Goal: Task Accomplishment & Management: Manage account settings

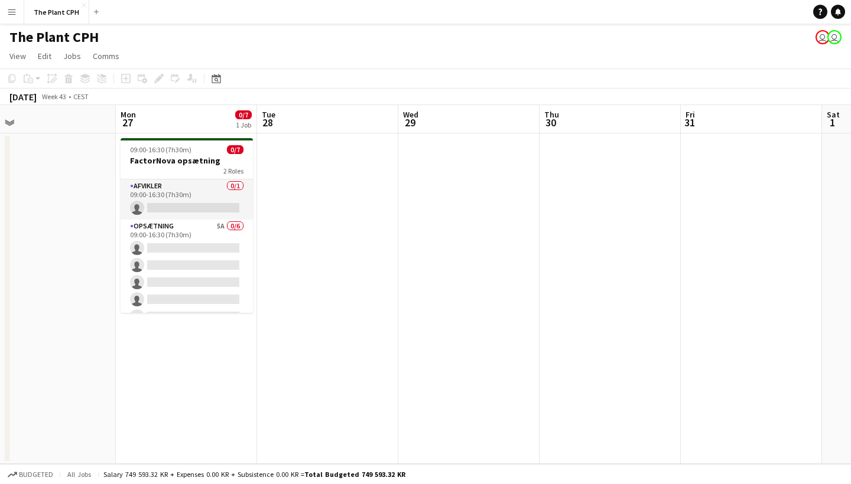
scroll to position [0, 601]
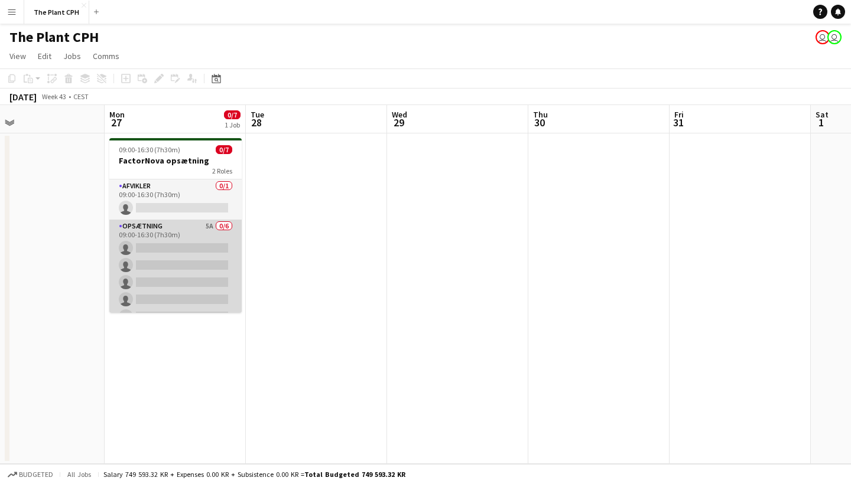
click at [183, 243] on app-card-role "Opsætning 5A 0/6 09:00-16:30 (7h30m) single-neutral-actions single-neutral-acti…" at bounding box center [175, 283] width 132 height 126
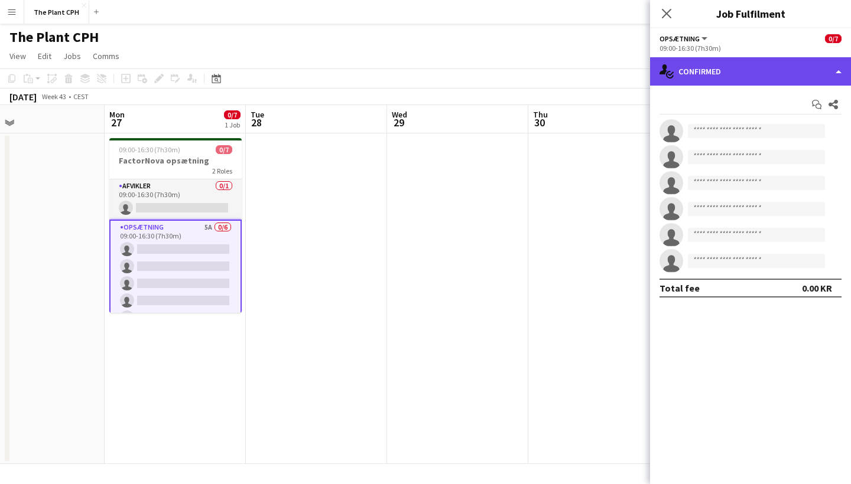
click at [754, 79] on div "single-neutral-actions-check-2 Confirmed" at bounding box center [750, 71] width 201 height 28
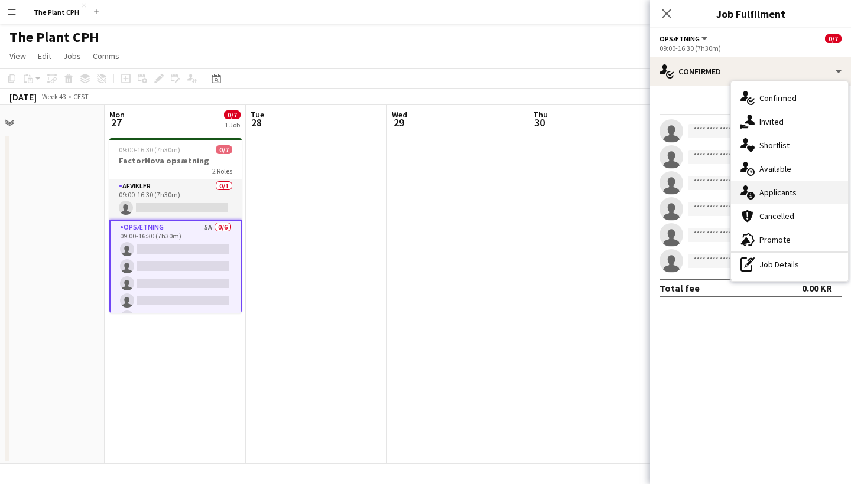
click at [775, 190] on span "Applicants" at bounding box center [777, 192] width 37 height 11
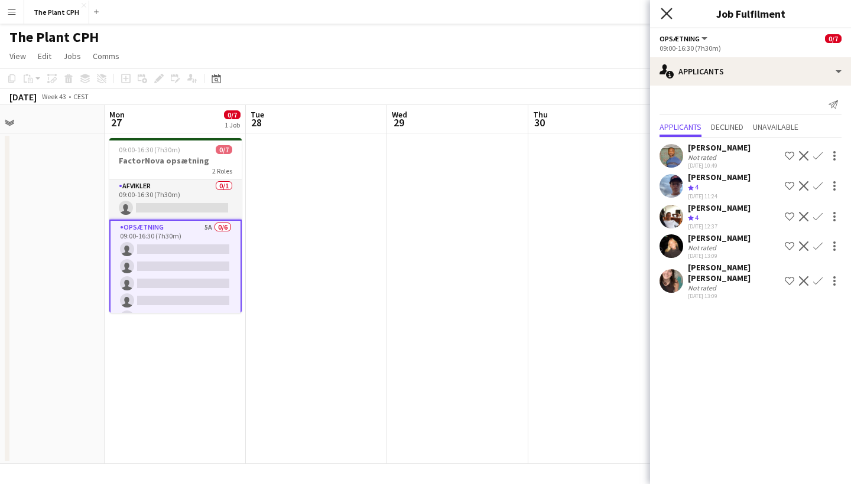
click at [663, 10] on icon at bounding box center [666, 13] width 11 height 11
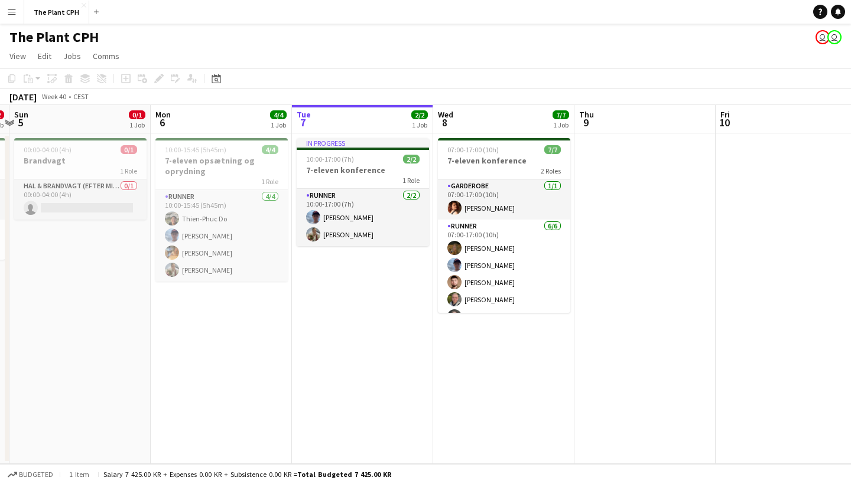
scroll to position [0, 0]
click at [14, 10] on app-icon "Menu" at bounding box center [11, 11] width 9 height 9
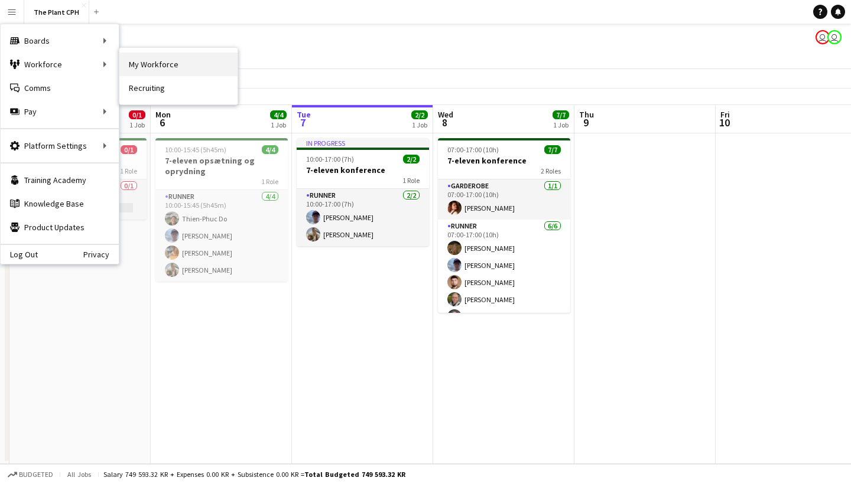
click at [151, 61] on link "My Workforce" at bounding box center [178, 65] width 118 height 24
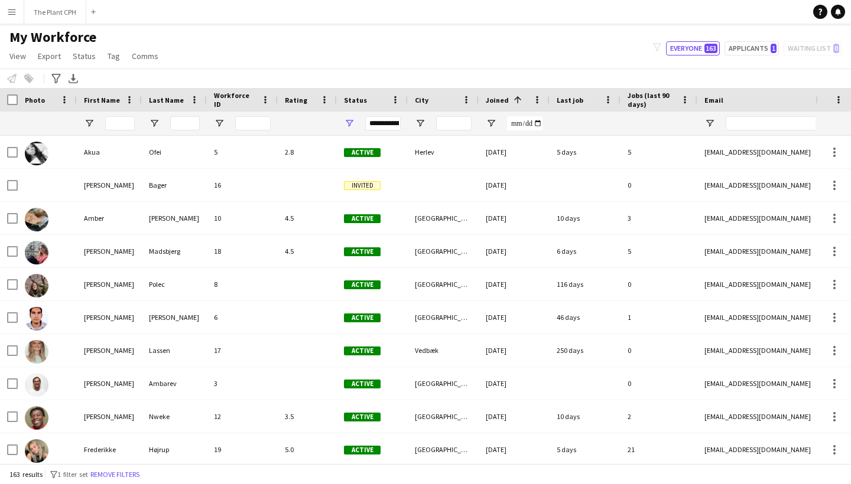
click at [756, 39] on div "My Workforce View Views Default view New view Update view Delete view Edit name…" at bounding box center [425, 48] width 851 height 40
click at [756, 41] on button "Applicants 1" at bounding box center [751, 48] width 54 height 14
type input "**********"
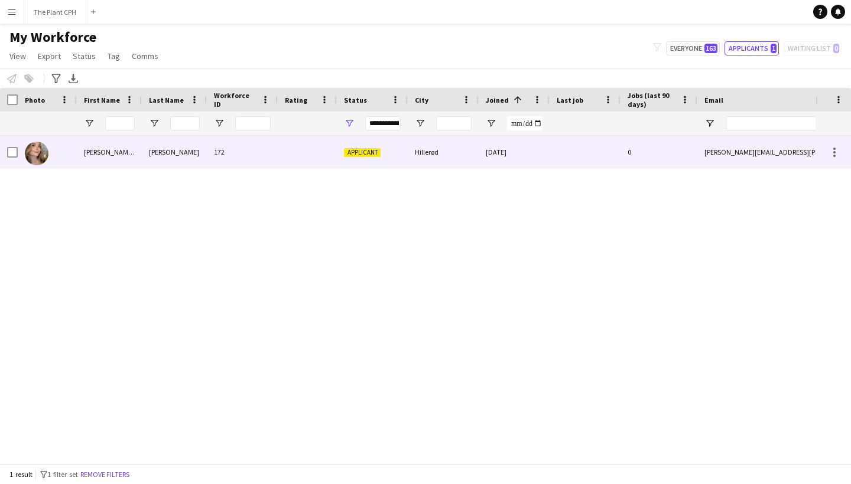
click at [136, 163] on div "Josefine Elina Milvang" at bounding box center [109, 152] width 65 height 32
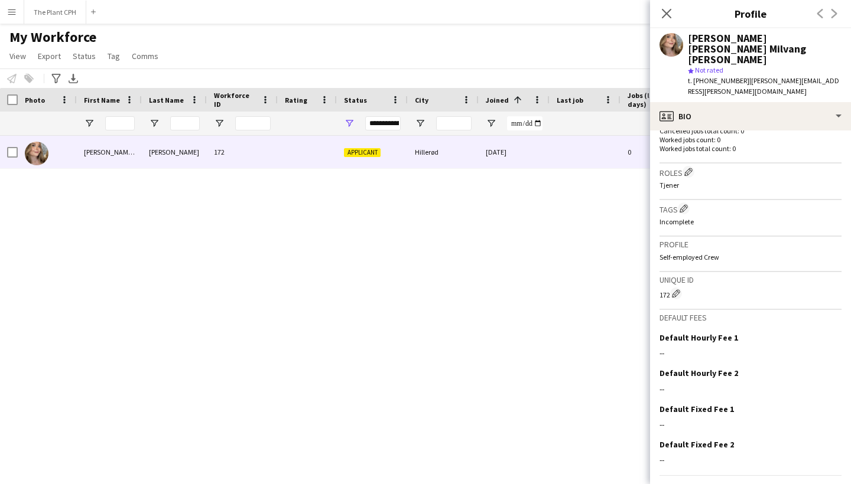
scroll to position [327, 0]
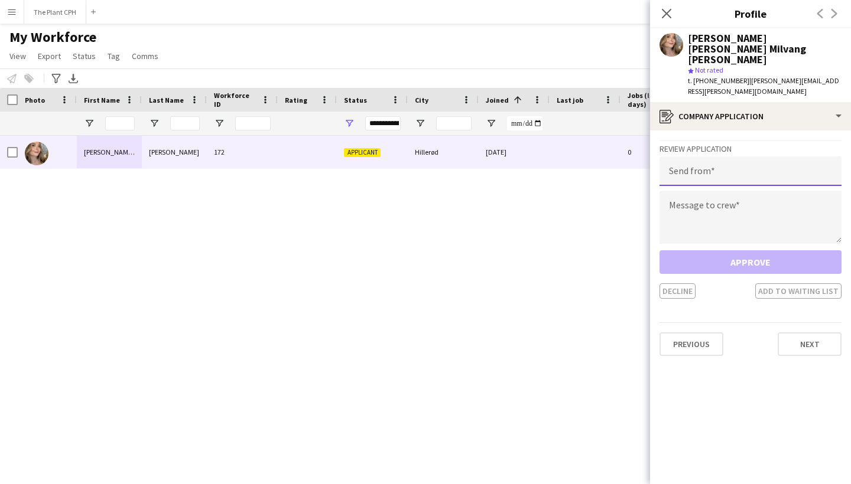
click at [729, 157] on input "email" at bounding box center [750, 172] width 182 height 30
type input "**********"
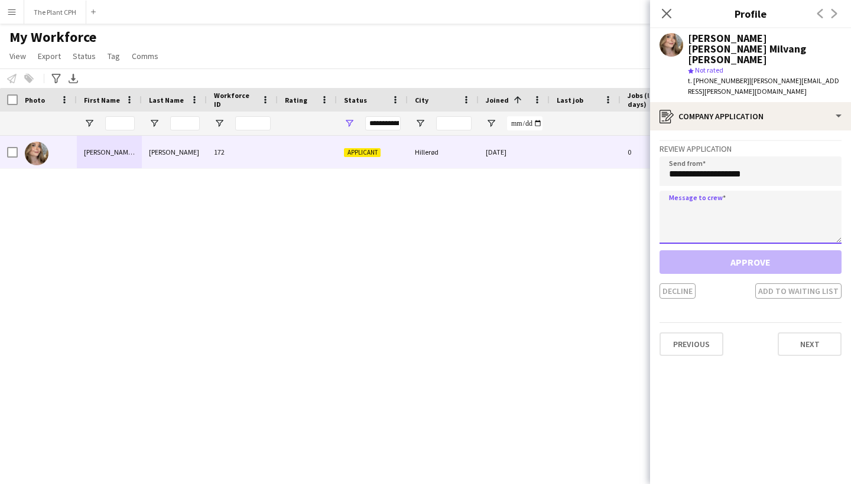
click at [719, 191] on textarea at bounding box center [750, 217] width 182 height 53
click at [733, 191] on textarea at bounding box center [750, 217] width 182 height 53
paste textarea "**********"
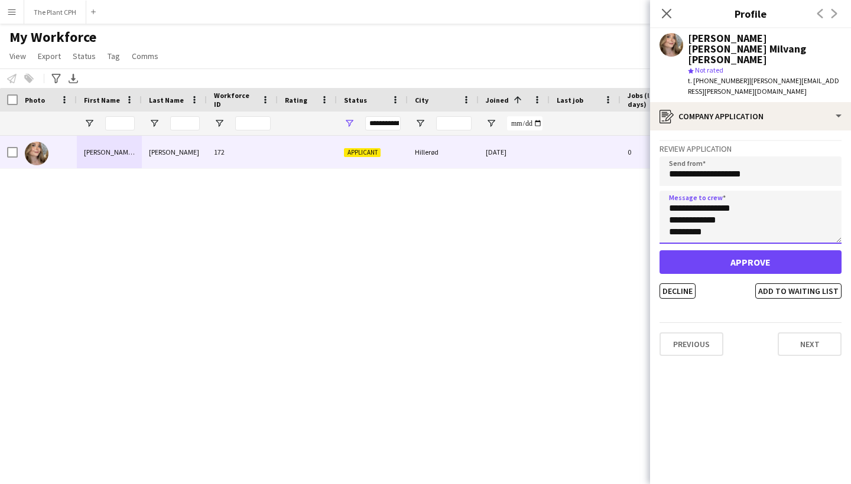
scroll to position [284, 0]
type textarea "**********"
click at [750, 251] on button "Approve" at bounding box center [750, 263] width 182 height 24
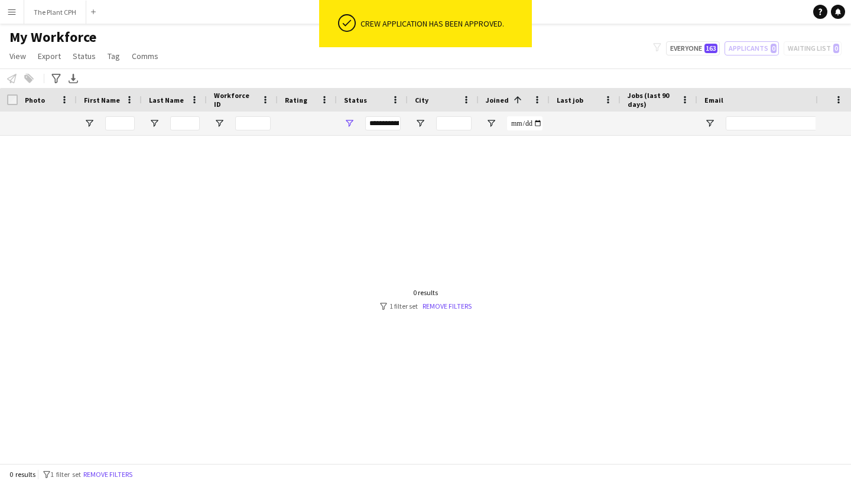
scroll to position [0, 0]
click at [13, 18] on button "Menu" at bounding box center [12, 12] width 24 height 24
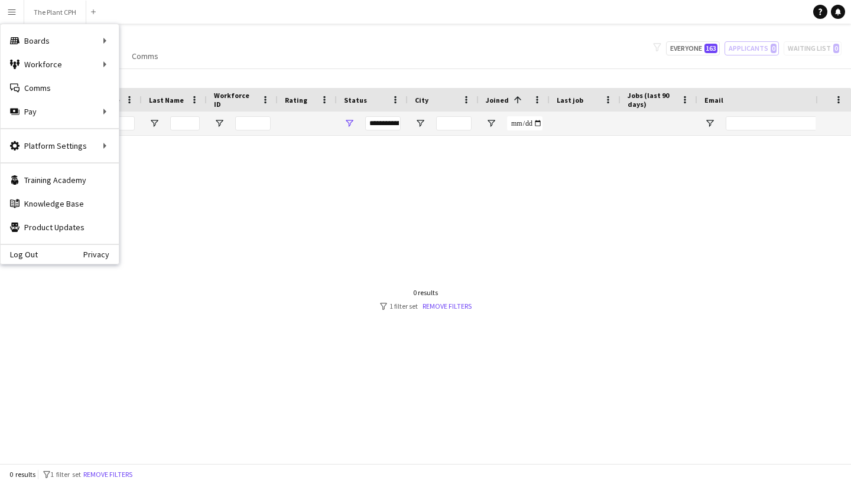
click at [180, 230] on div at bounding box center [407, 300] width 815 height 328
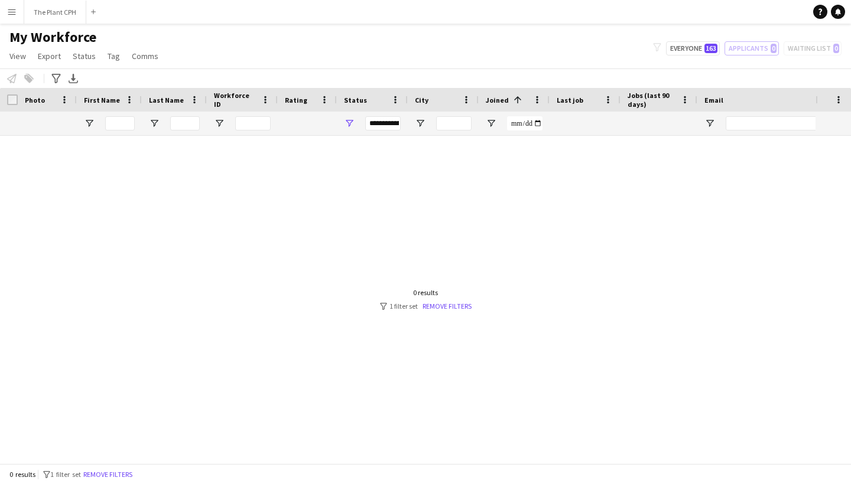
click at [13, 9] on app-icon "Menu" at bounding box center [11, 11] width 9 height 9
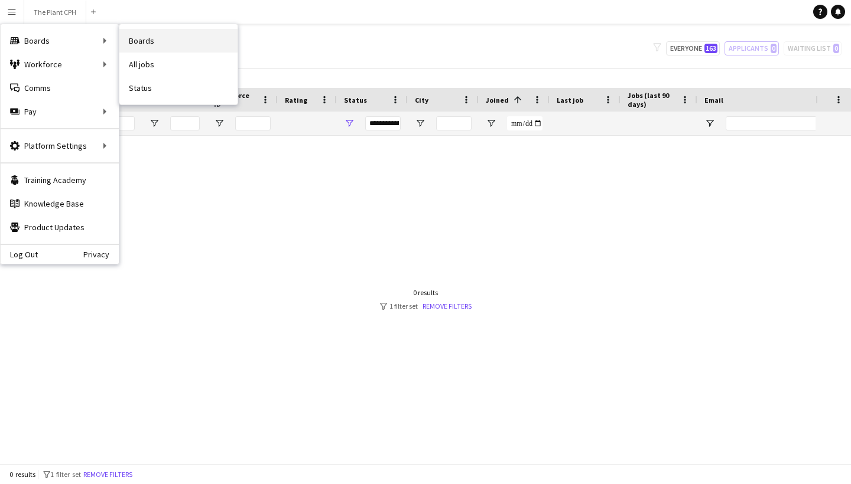
click at [148, 41] on link "Boards" at bounding box center [178, 41] width 118 height 24
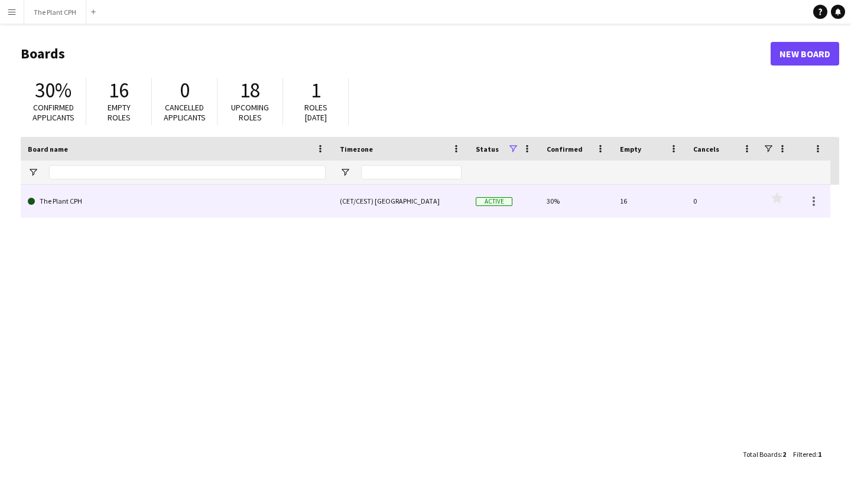
click at [111, 200] on link "The Plant CPH" at bounding box center [177, 201] width 298 height 33
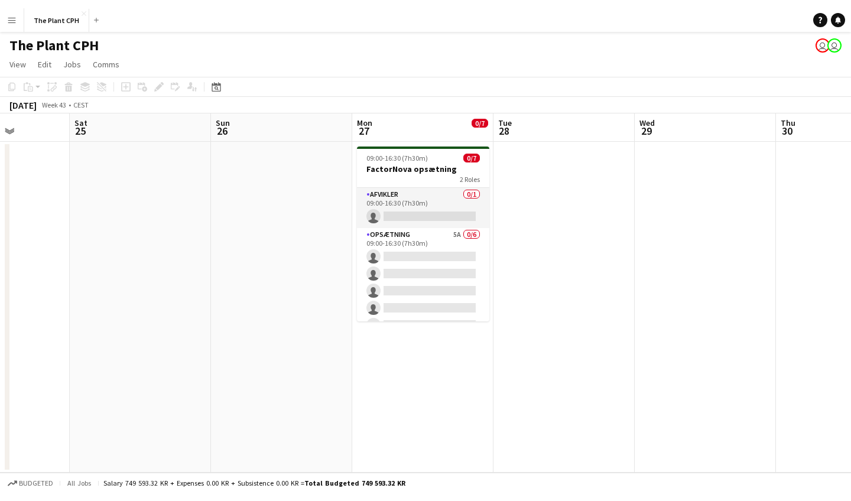
scroll to position [0, 367]
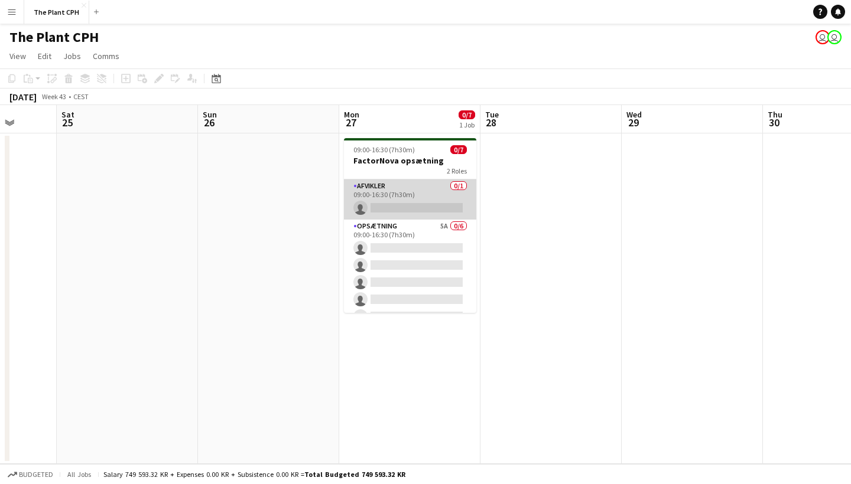
click at [380, 187] on app-card-role "Afvikler 0/1 09:00-16:30 (7h30m) single-neutral-actions" at bounding box center [410, 200] width 132 height 40
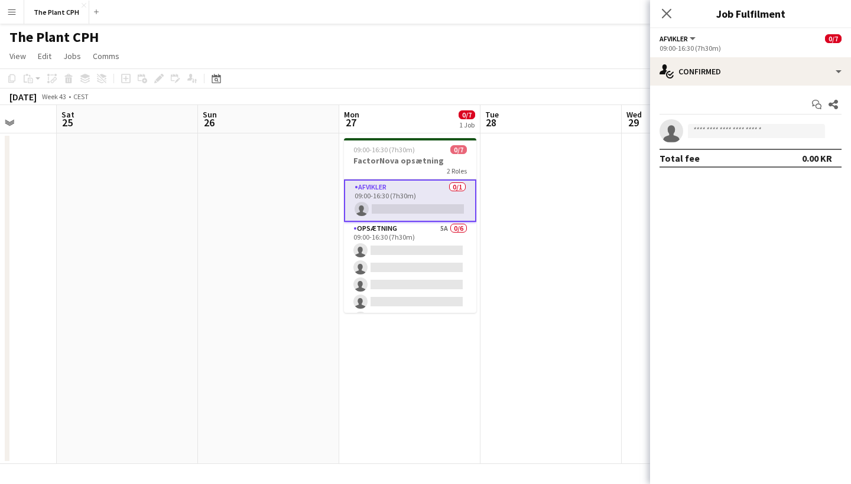
click at [674, 11] on div "Close pop-in" at bounding box center [666, 13] width 33 height 27
click at [667, 12] on icon at bounding box center [666, 13] width 11 height 11
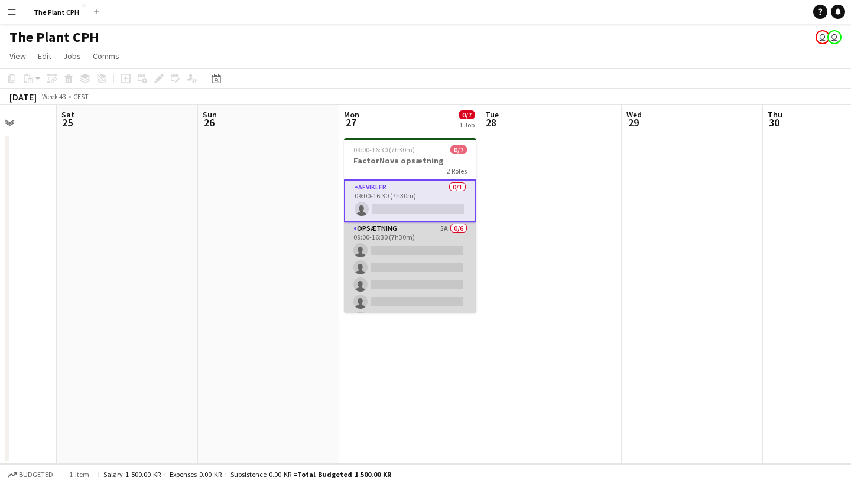
click at [440, 225] on app-card-role "Opsætning 5A 0/6 09:00-16:30 (7h30m) single-neutral-actions single-neutral-acti…" at bounding box center [410, 285] width 132 height 126
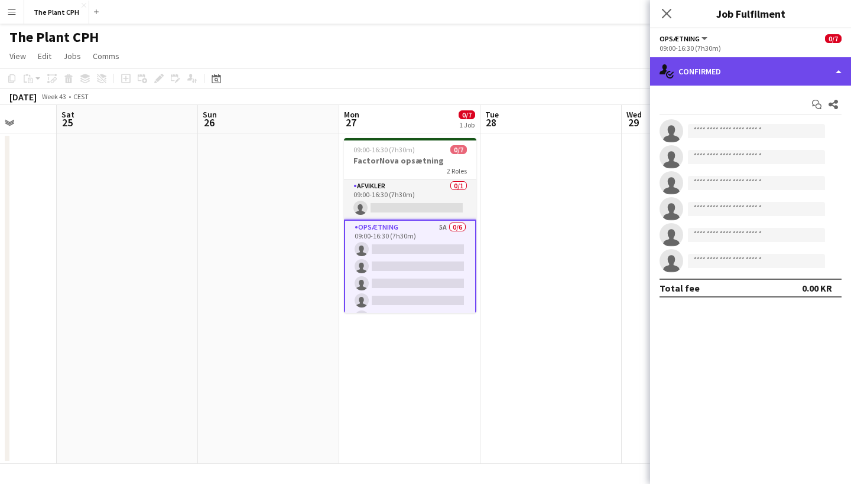
click at [720, 66] on div "single-neutral-actions-check-2 Confirmed" at bounding box center [750, 71] width 201 height 28
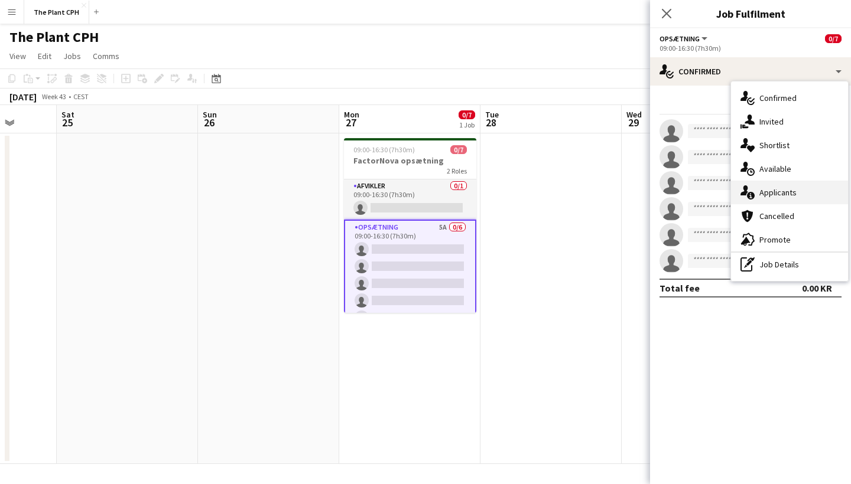
click at [769, 189] on span "Applicants" at bounding box center [777, 192] width 37 height 11
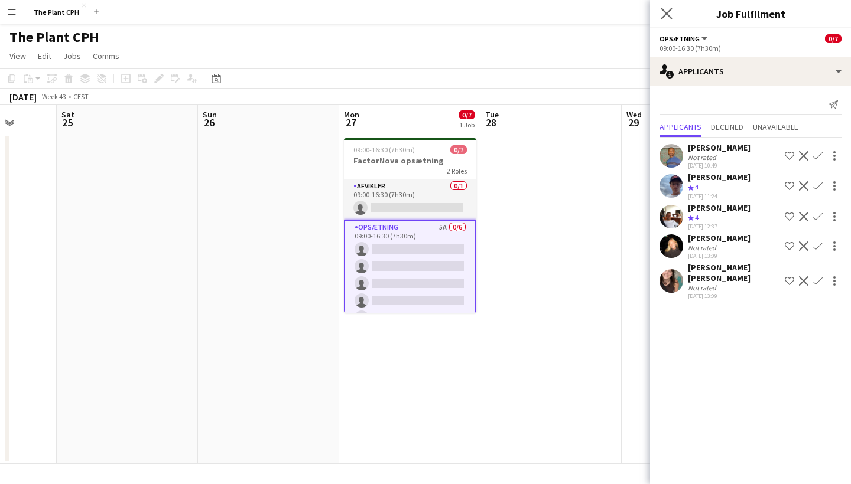
click at [672, 11] on app-icon "Close pop-in" at bounding box center [666, 13] width 17 height 17
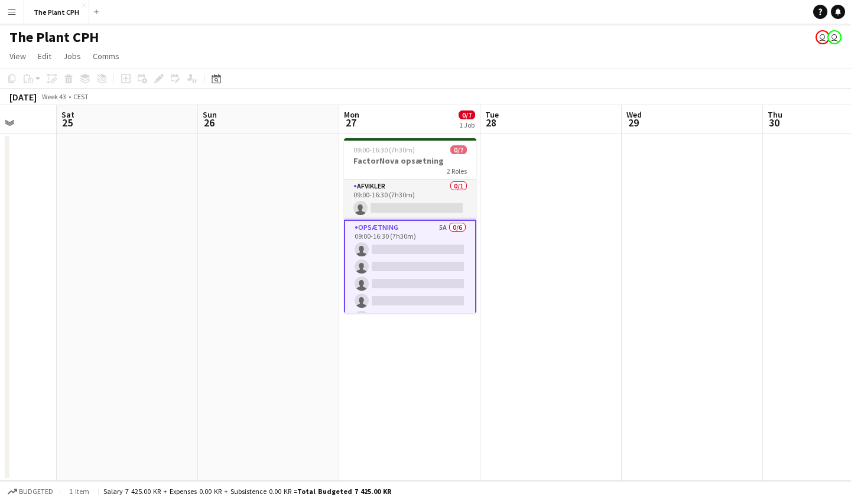
scroll to position [0, 0]
click at [551, 248] on app-date-cell at bounding box center [550, 307] width 141 height 347
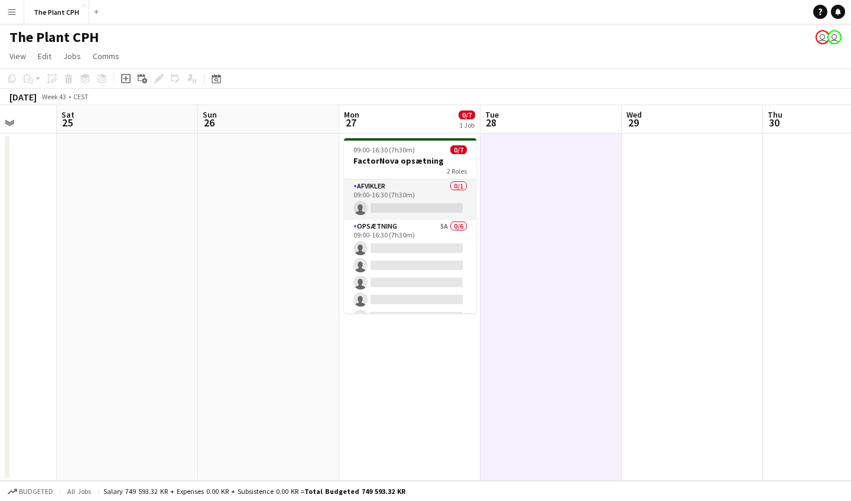
click at [6, 18] on button "Menu" at bounding box center [12, 12] width 24 height 24
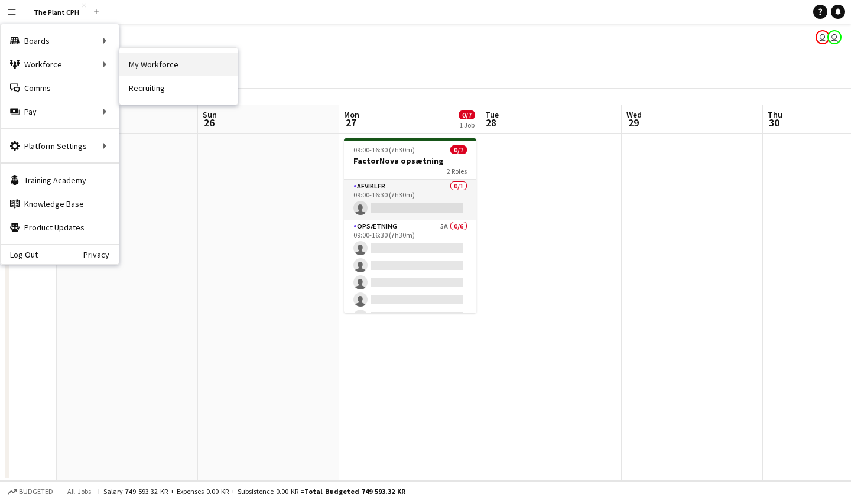
click at [148, 56] on link "My Workforce" at bounding box center [178, 65] width 118 height 24
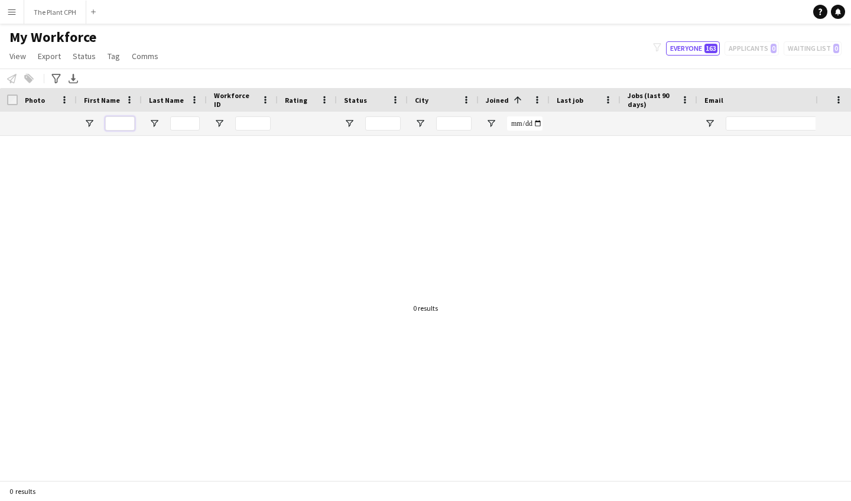
click at [116, 127] on input "First Name Filter Input" at bounding box center [120, 123] width 30 height 14
click at [749, 55] on div "filter-1 Everyone 163 Applicants 0 Waiting list 0" at bounding box center [746, 48] width 207 height 14
click at [749, 51] on div "filter-1 Everyone 163 Applicants 0 Waiting list 0" at bounding box center [746, 48] width 207 height 14
click at [692, 51] on button "Everyone 163" at bounding box center [693, 48] width 54 height 14
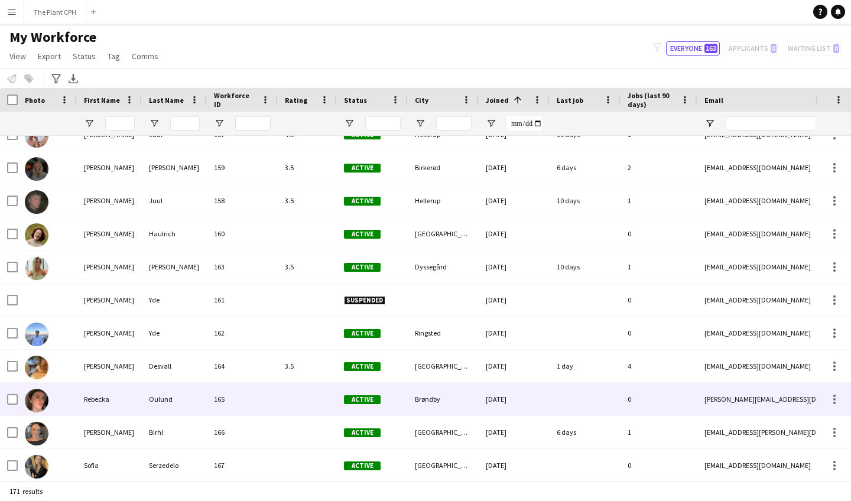
scroll to position [5120, 0]
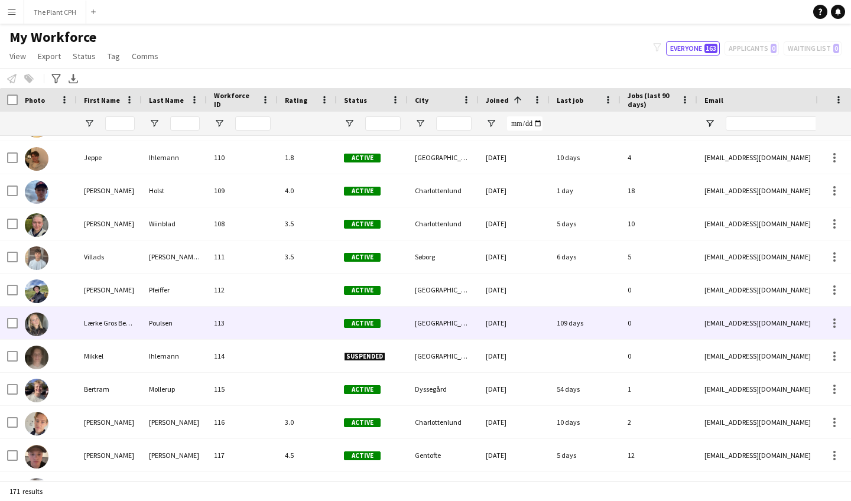
click at [123, 321] on div "Lærke Gros Bendix" at bounding box center [109, 323] width 65 height 32
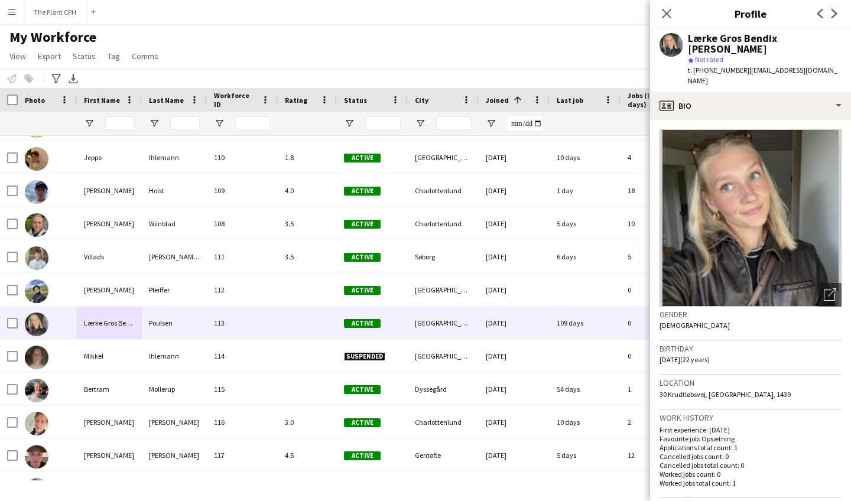
click at [671, 5] on div "Close pop-in" at bounding box center [666, 13] width 33 height 27
click at [667, 8] on icon "Close pop-in" at bounding box center [666, 13] width 11 height 11
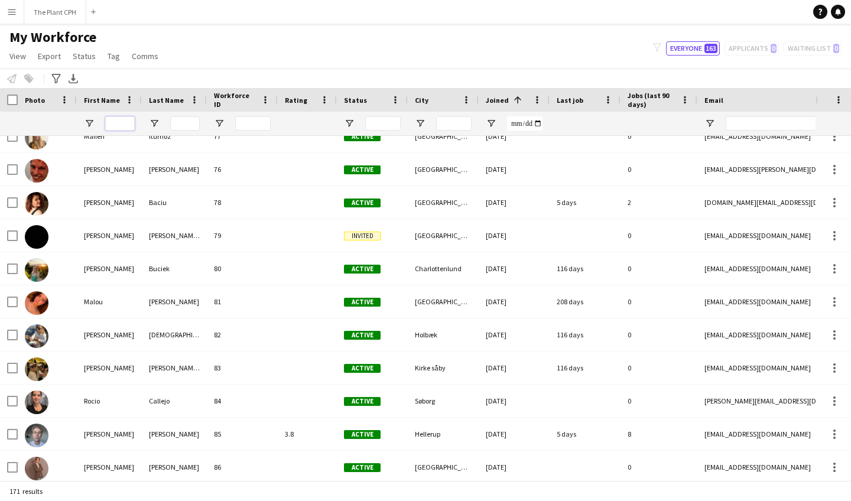
click at [130, 122] on input "First Name Filter Input" at bounding box center [120, 123] width 30 height 14
type input "*******"
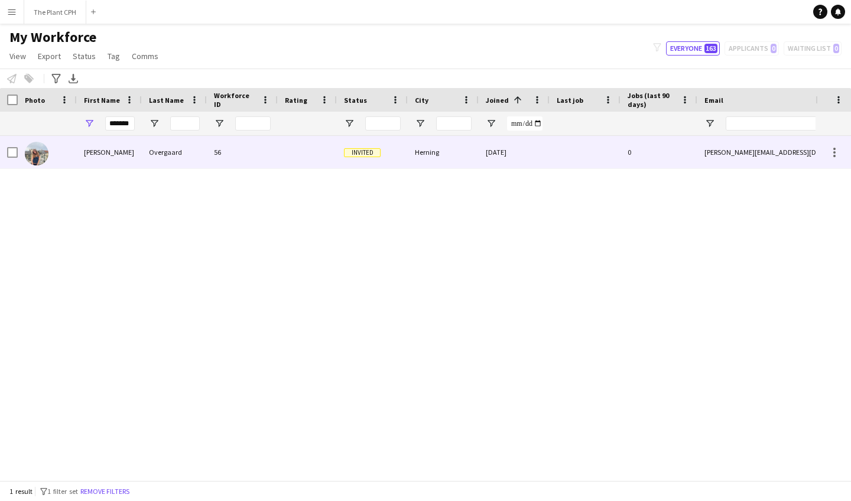
click at [183, 157] on div "Overgaard" at bounding box center [174, 152] width 65 height 32
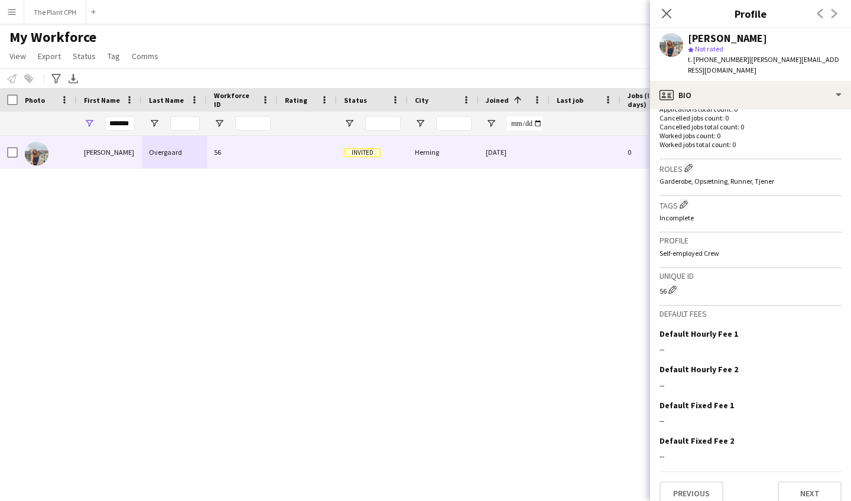
drag, startPoint x: 803, startPoint y: 58, endPoint x: 738, endPoint y: 61, distance: 65.1
click at [738, 61] on div "Cecilie Overgaard star Not rated t. +4560513888 | cecilie@riberholdt.dk" at bounding box center [750, 54] width 201 height 53
copy span "[PERSON_NAME][EMAIL_ADDRESS][DOMAIN_NAME]"
click at [577, 206] on div "Cecilie Overgaard 56 Invited Herning 08-01-2025 0 cecilie@riberholdt.dk +456051…" at bounding box center [407, 308] width 815 height 344
click at [664, 15] on icon "Close pop-in" at bounding box center [666, 13] width 11 height 11
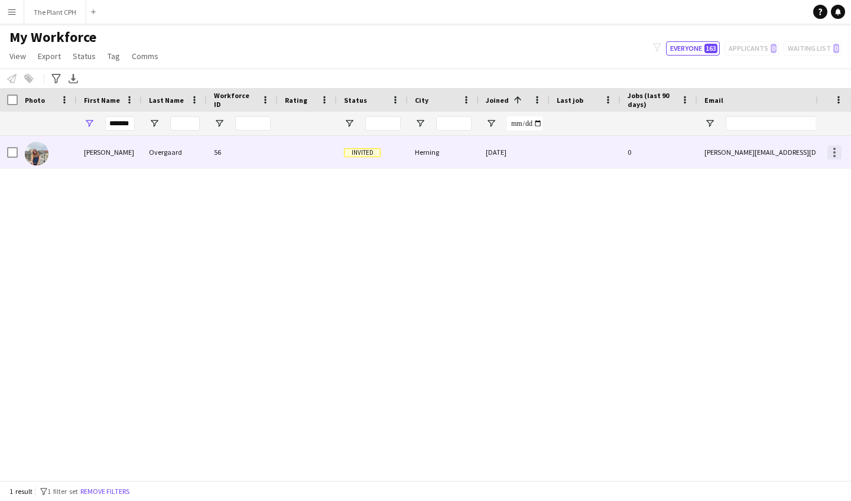
click at [829, 154] on div at bounding box center [834, 152] width 14 height 14
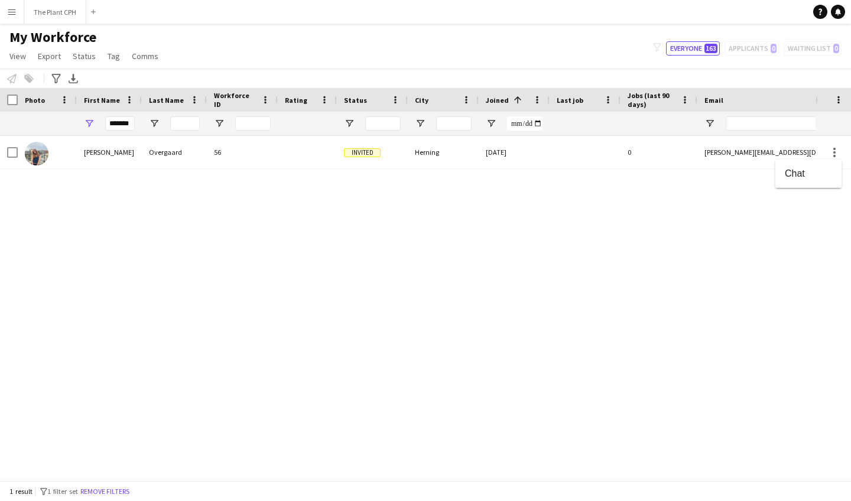
click at [696, 223] on div at bounding box center [425, 250] width 851 height 501
click at [568, 154] on div at bounding box center [584, 152] width 71 height 32
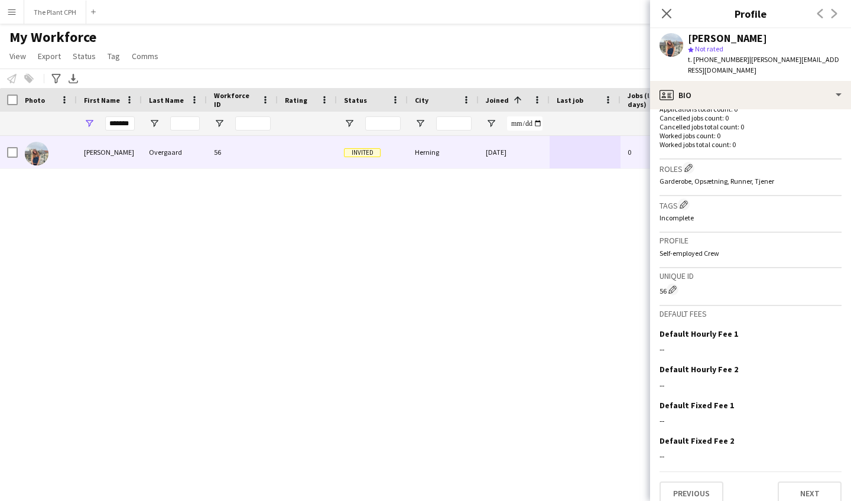
click at [802, 471] on div "Previous Next" at bounding box center [750, 488] width 182 height 34
click at [802, 482] on button "Next" at bounding box center [810, 494] width 64 height 24
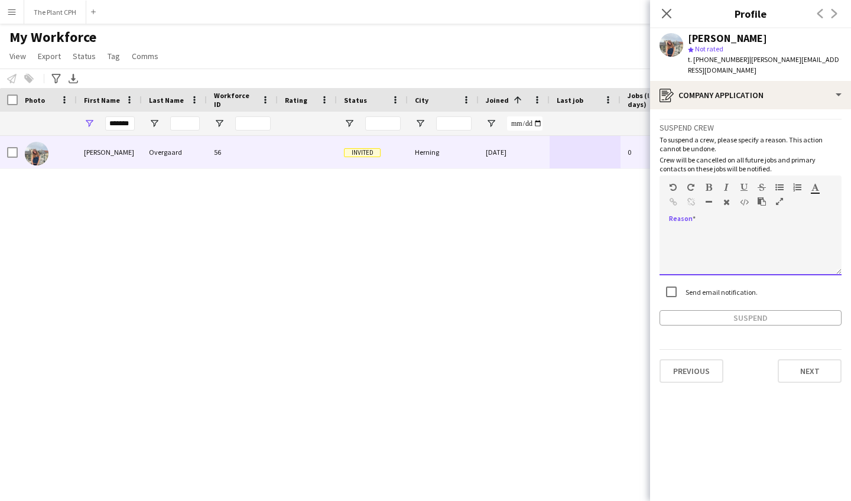
click at [733, 233] on div at bounding box center [750, 251] width 182 height 47
click at [747, 310] on button "Suspend" at bounding box center [750, 317] width 182 height 15
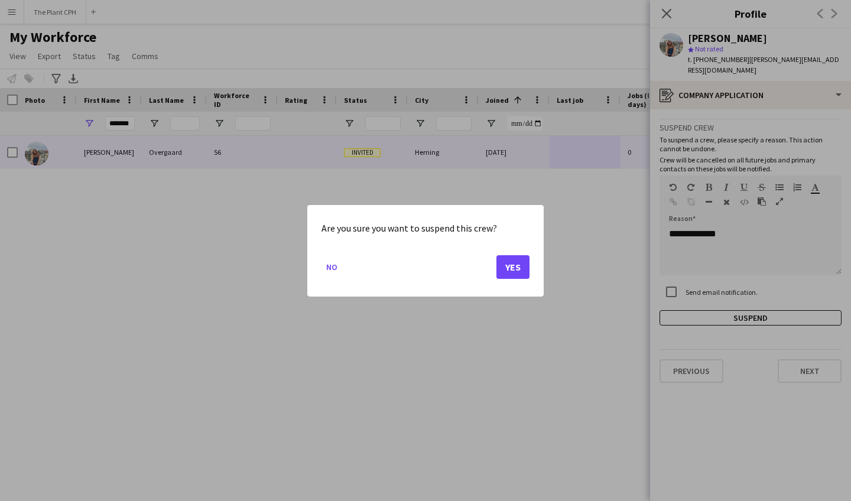
click at [509, 272] on button "Yes" at bounding box center [512, 267] width 33 height 24
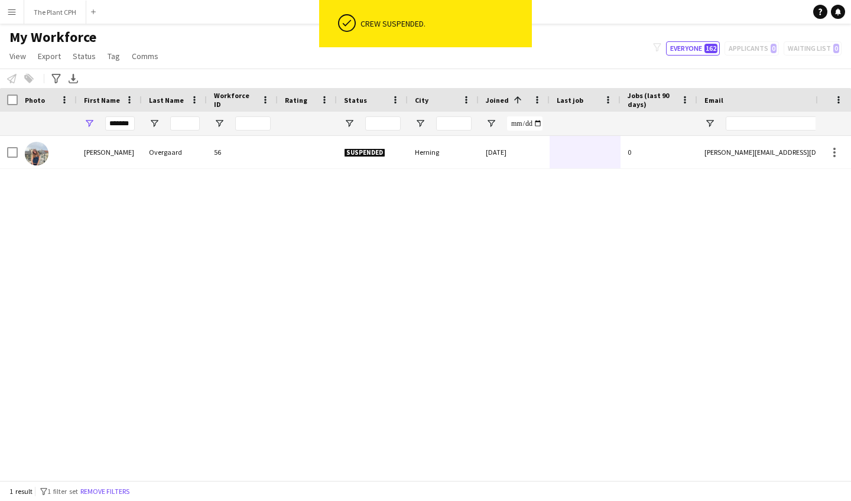
click at [16, 7] on app-icon "Menu" at bounding box center [11, 11] width 9 height 9
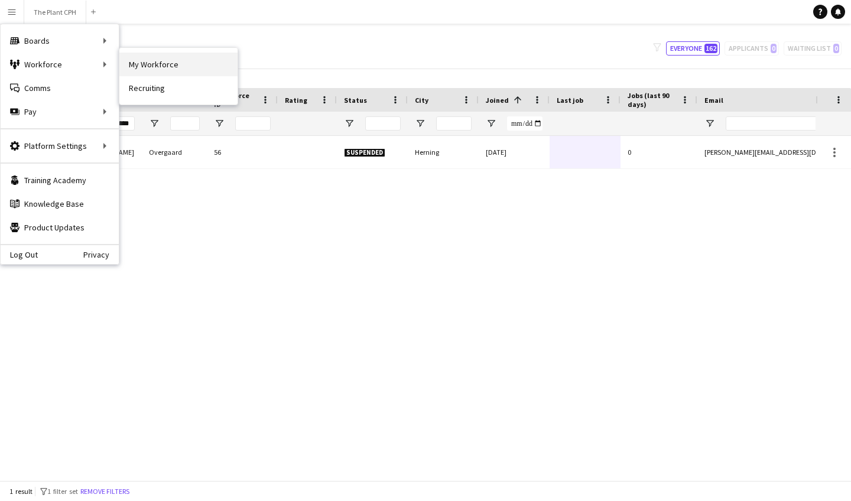
click at [202, 61] on link "My Workforce" at bounding box center [178, 65] width 118 height 24
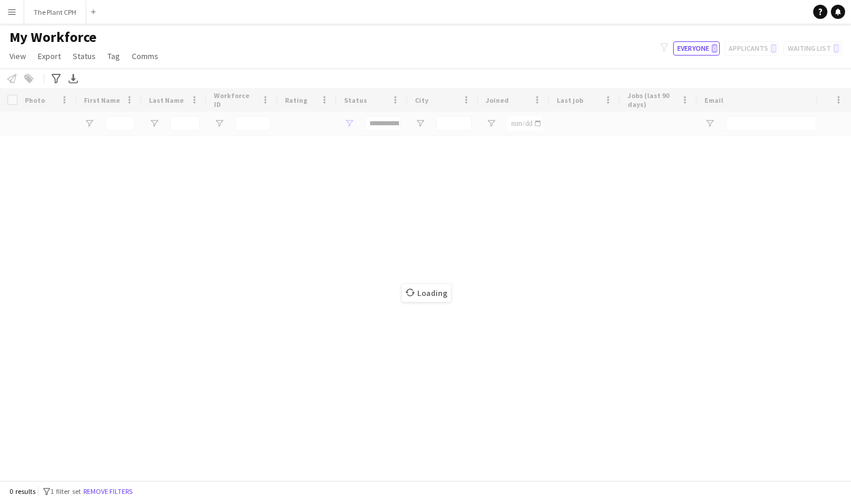
type input "*******"
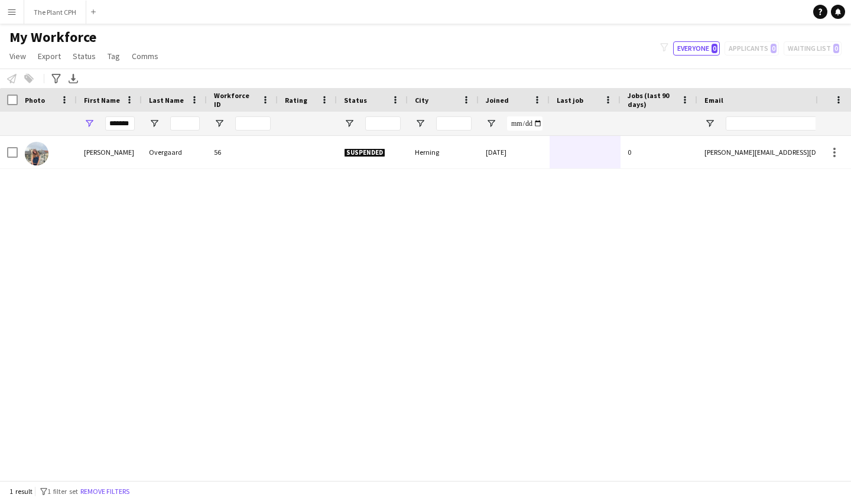
click at [19, 19] on button "Menu" at bounding box center [12, 12] width 24 height 24
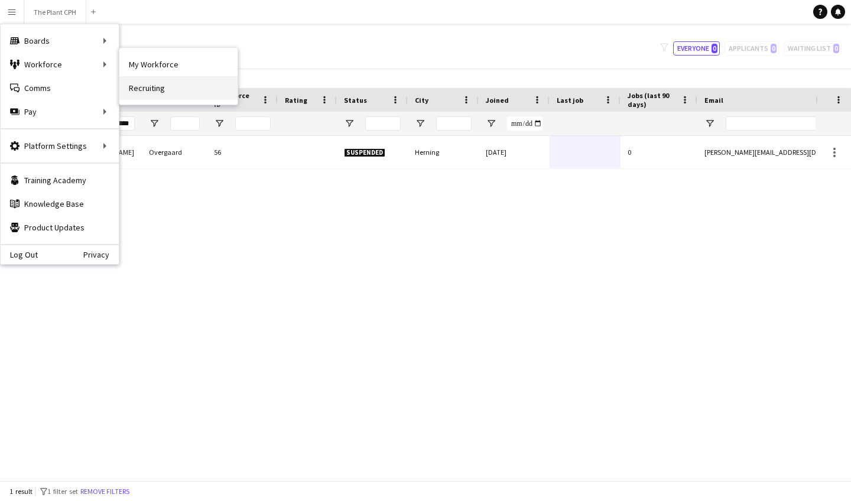
click at [169, 82] on link "Recruiting" at bounding box center [178, 88] width 118 height 24
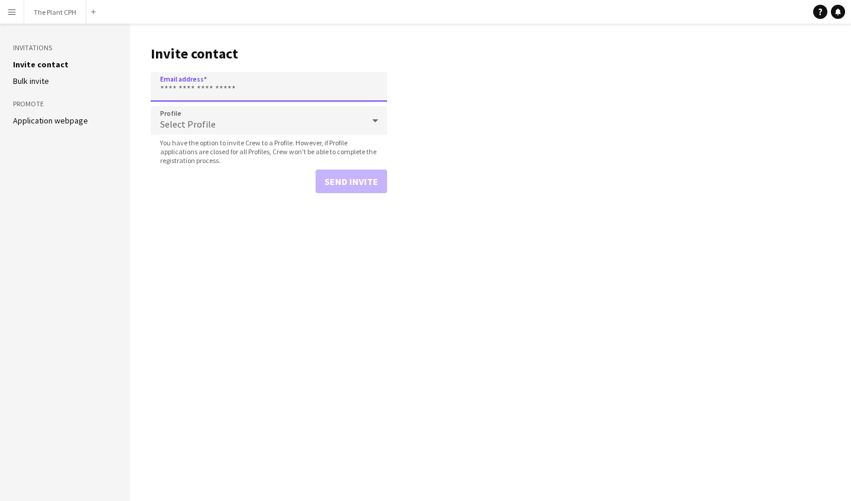
click at [220, 90] on input "Email address" at bounding box center [269, 87] width 236 height 30
paste input "**********"
type input "**********"
click at [352, 117] on div "Select Profile" at bounding box center [257, 120] width 213 height 28
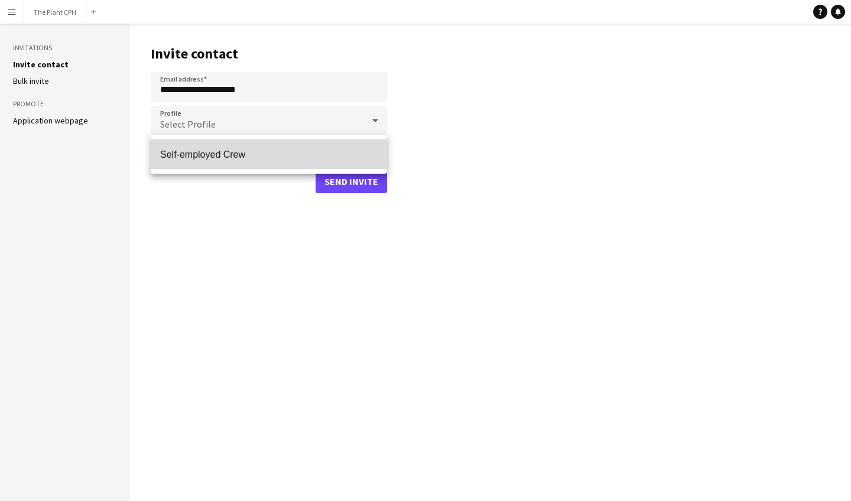
click at [318, 162] on mat-option "Self-employed Crew" at bounding box center [269, 154] width 236 height 30
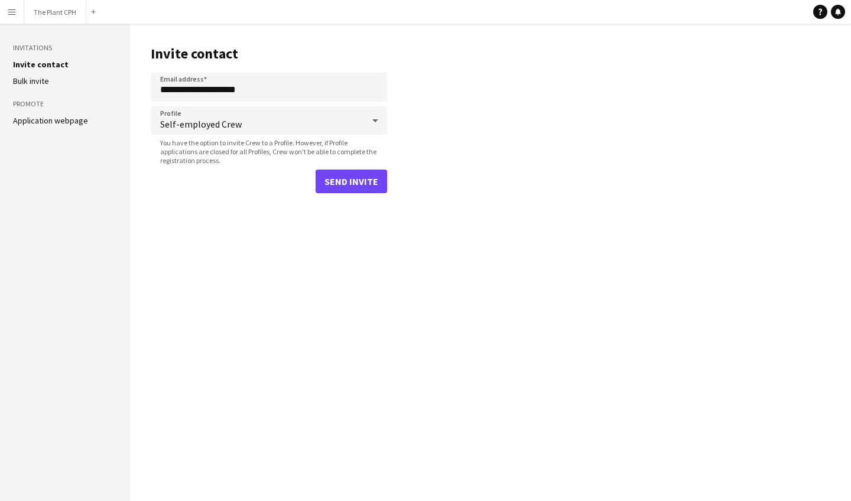
click at [343, 177] on button "Send invite" at bounding box center [351, 182] width 71 height 24
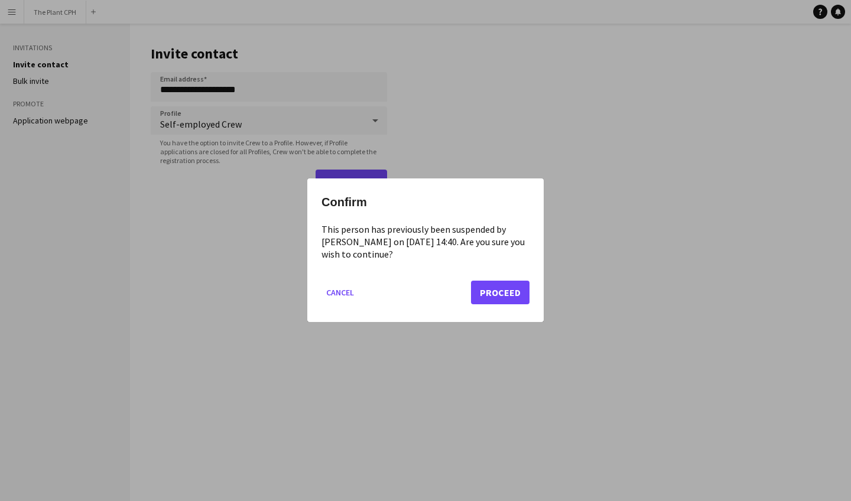
click at [505, 297] on button "Proceed" at bounding box center [500, 293] width 58 height 24
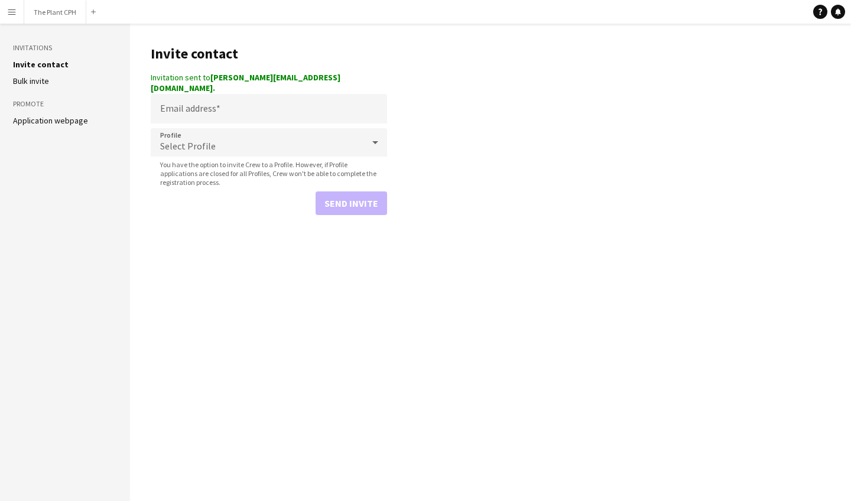
click at [12, 17] on button "Menu" at bounding box center [12, 12] width 24 height 24
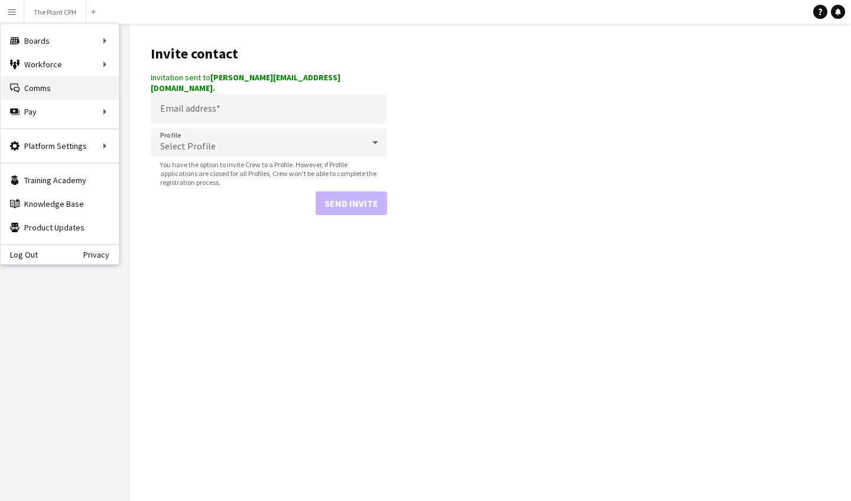
click at [51, 93] on link "Comms Comms" at bounding box center [60, 88] width 118 height 24
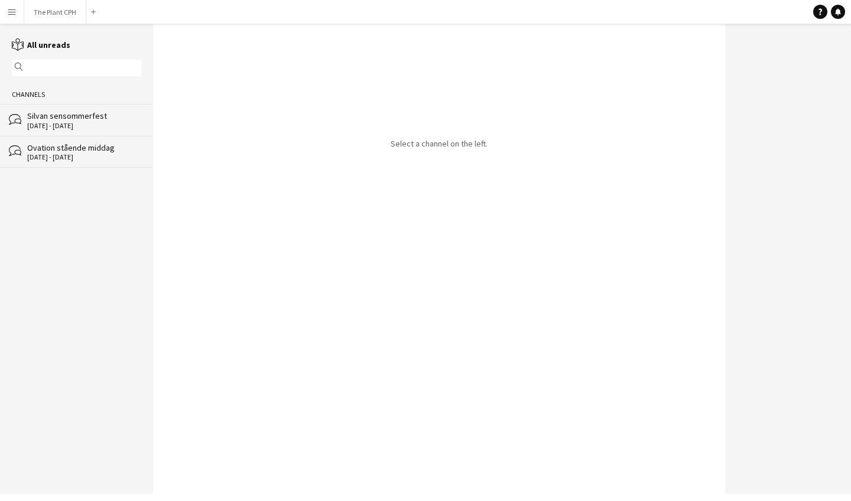
click at [15, 9] on app-icon "Menu" at bounding box center [11, 11] width 9 height 9
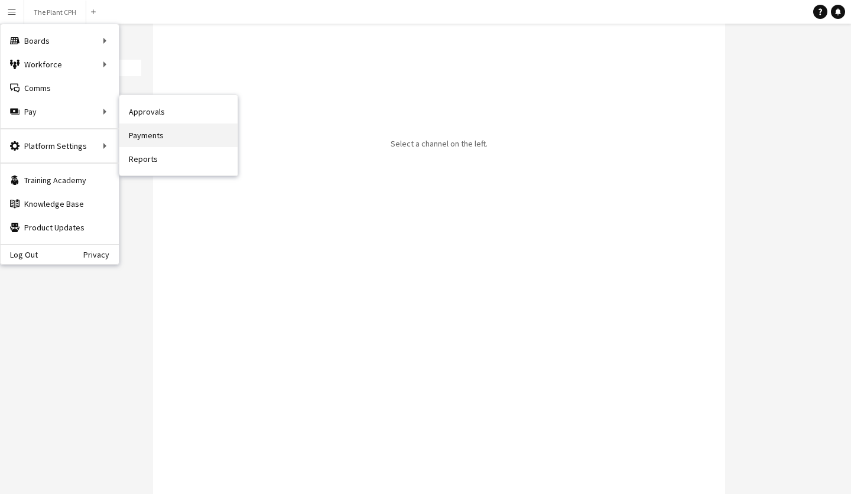
click at [177, 144] on link "Payments" at bounding box center [178, 135] width 118 height 24
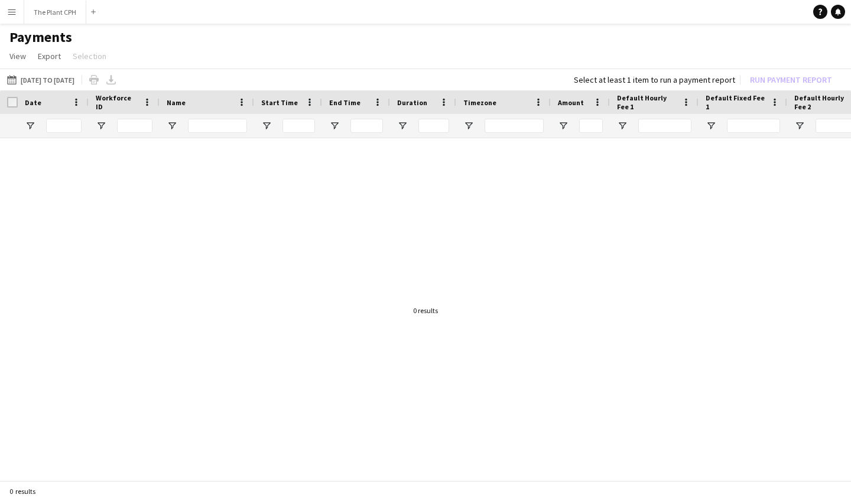
click at [14, 14] on app-icon "Menu" at bounding box center [11, 11] width 9 height 9
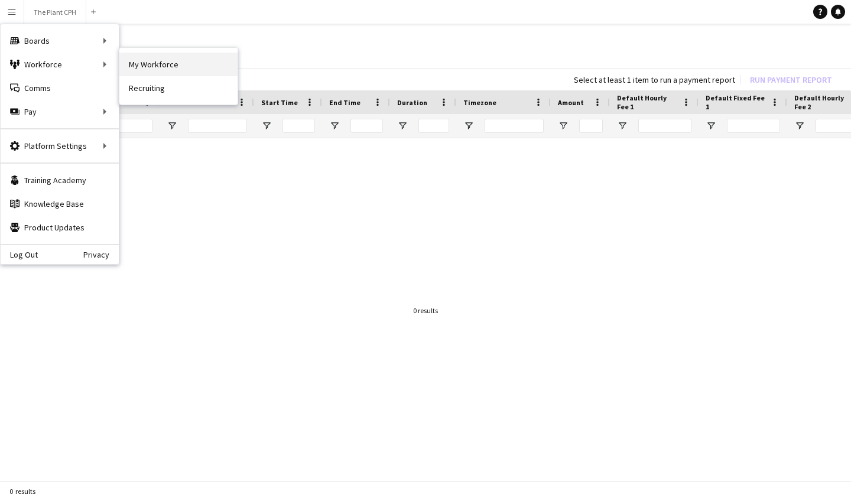
click at [138, 66] on link "My Workforce" at bounding box center [178, 65] width 118 height 24
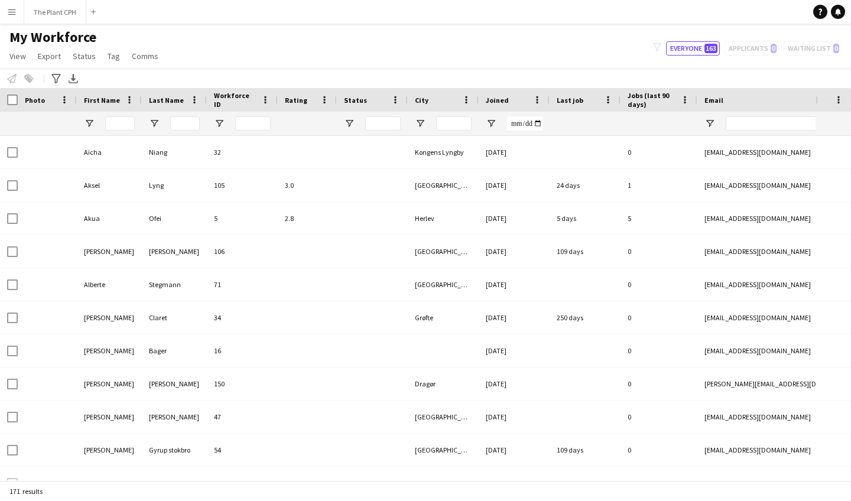
type input "*******"
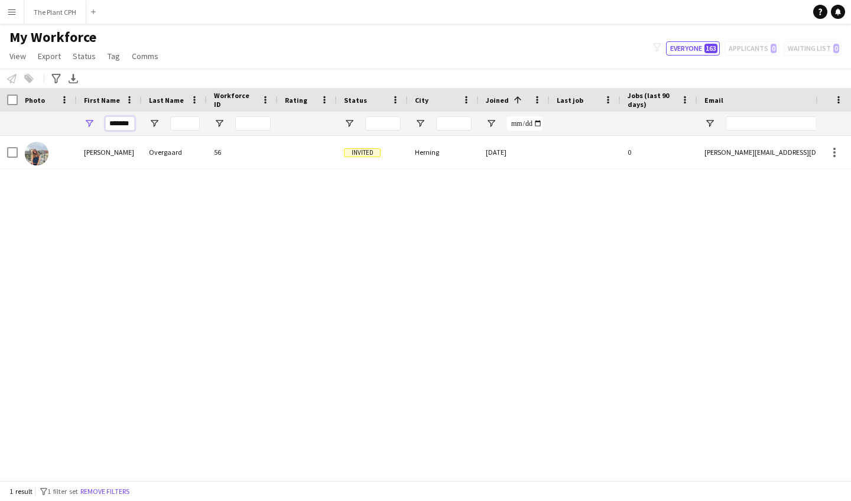
drag, startPoint x: 131, startPoint y: 122, endPoint x: 67, endPoint y: 122, distance: 63.8
click at [67, 122] on div "*******" at bounding box center [640, 124] width 1281 height 24
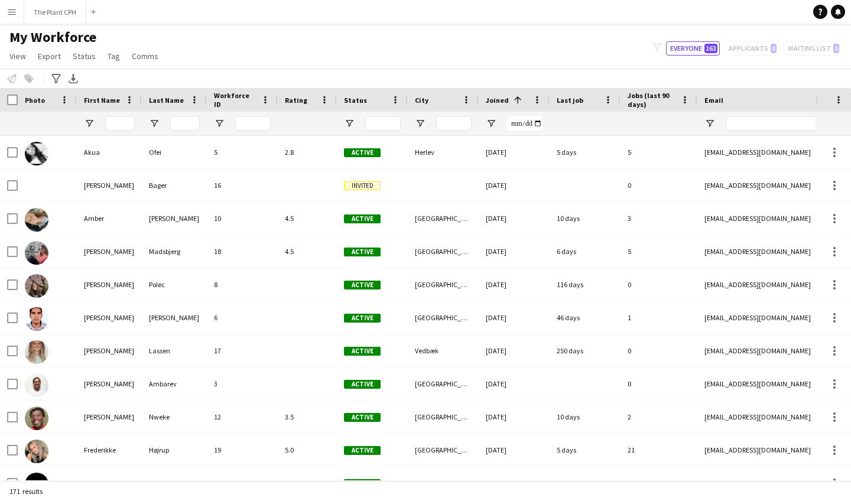
click at [7, 12] on app-icon "Menu" at bounding box center [11, 11] width 9 height 9
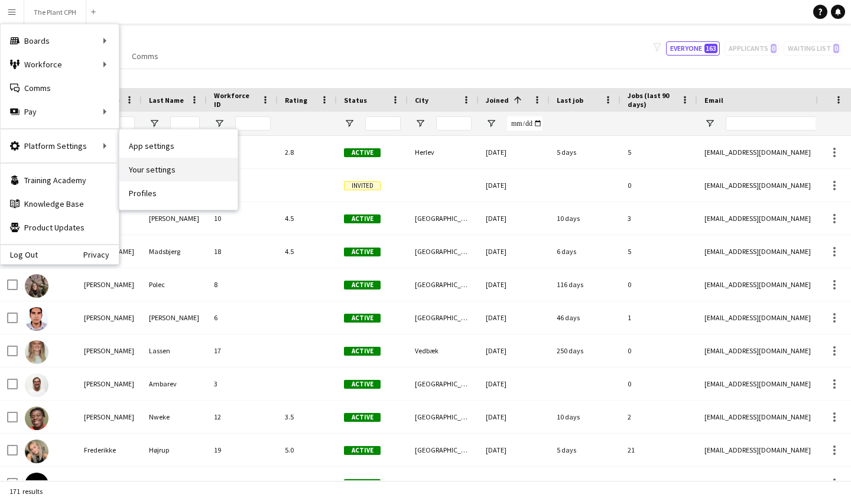
click at [136, 162] on link "Your settings" at bounding box center [178, 170] width 118 height 24
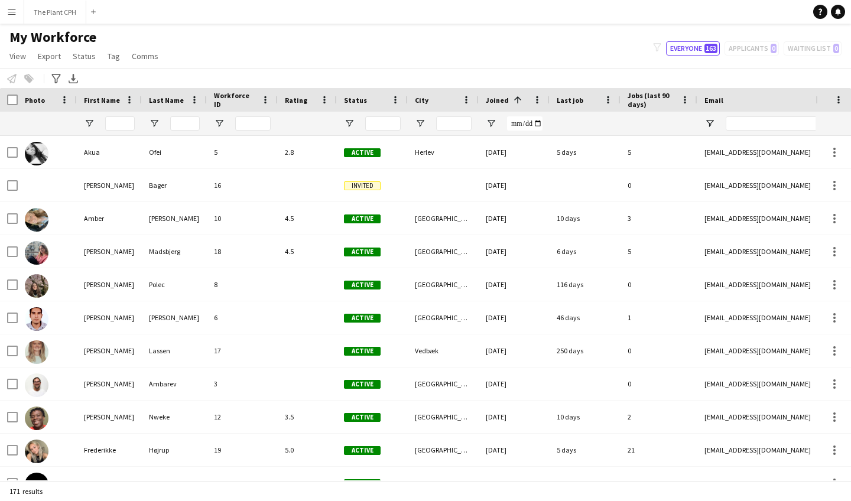
click at [8, 19] on button "Menu" at bounding box center [12, 12] width 24 height 24
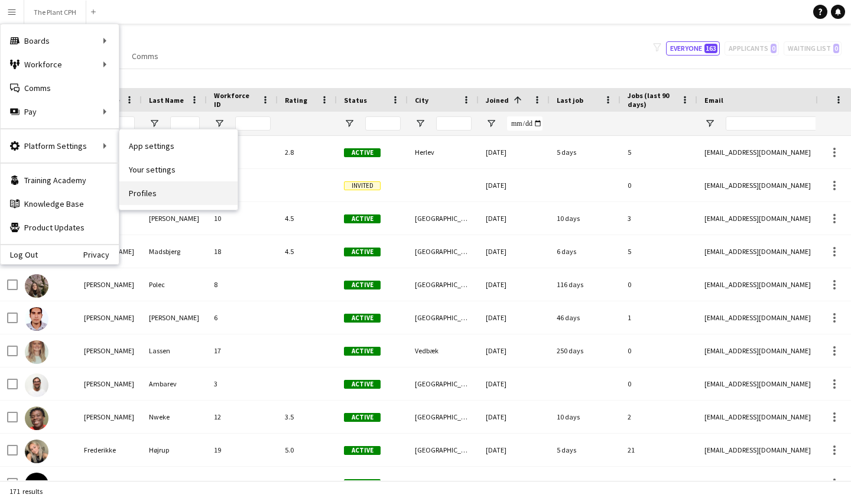
click at [160, 196] on link "Profiles" at bounding box center [178, 193] width 118 height 24
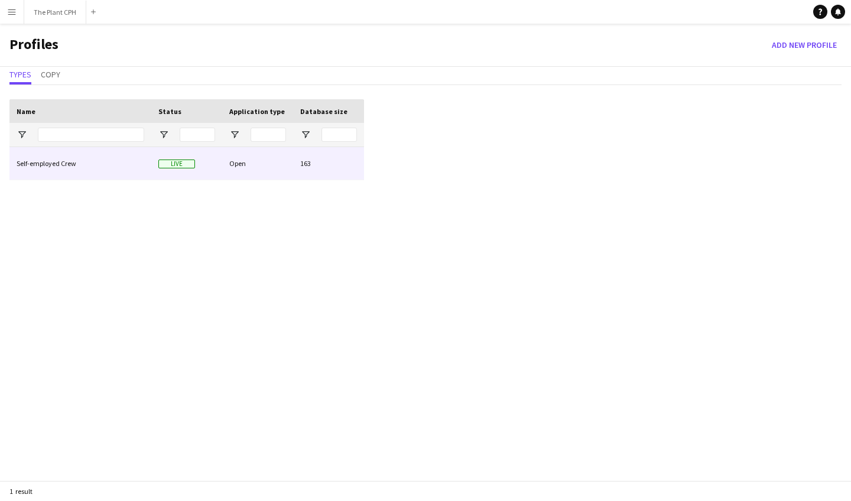
click at [65, 161] on div "Self-employed Crew" at bounding box center [80, 163] width 142 height 32
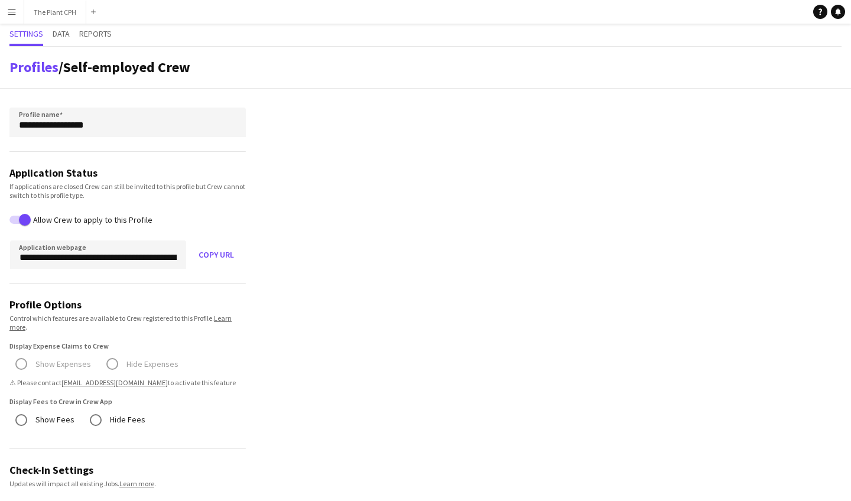
click at [5, 6] on button "Menu" at bounding box center [12, 12] width 24 height 24
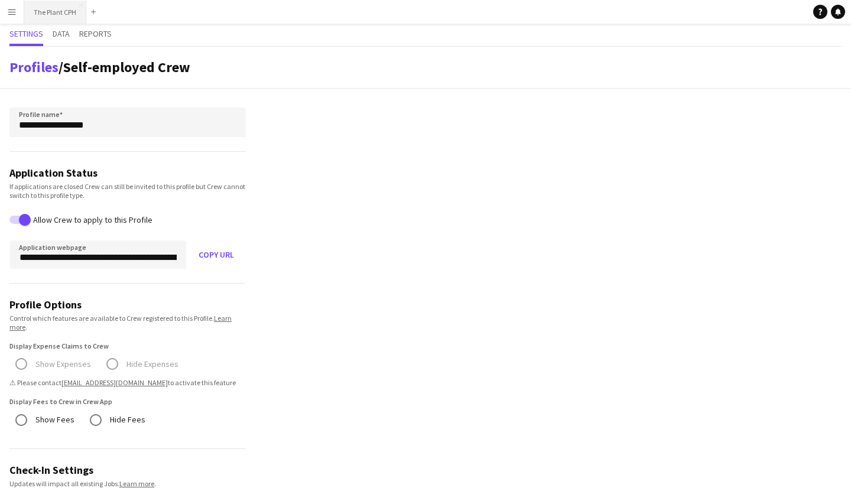
click at [53, 19] on button "The Plant CPH Close" at bounding box center [55, 12] width 62 height 23
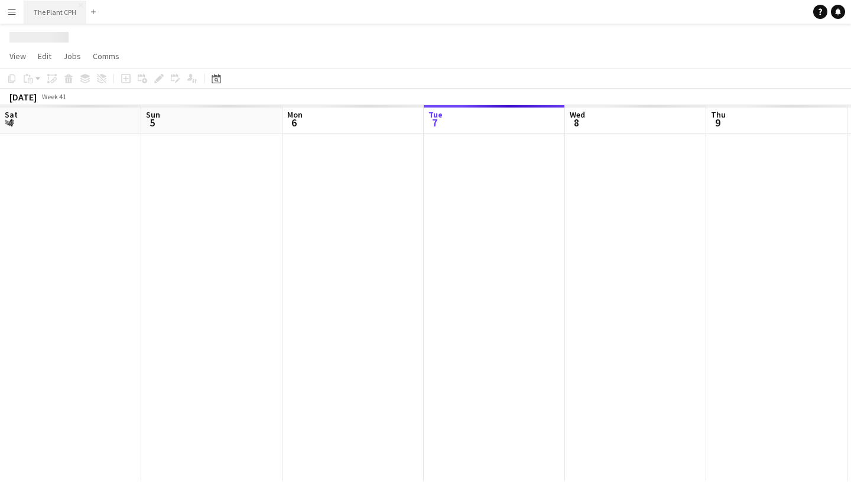
scroll to position [0, 282]
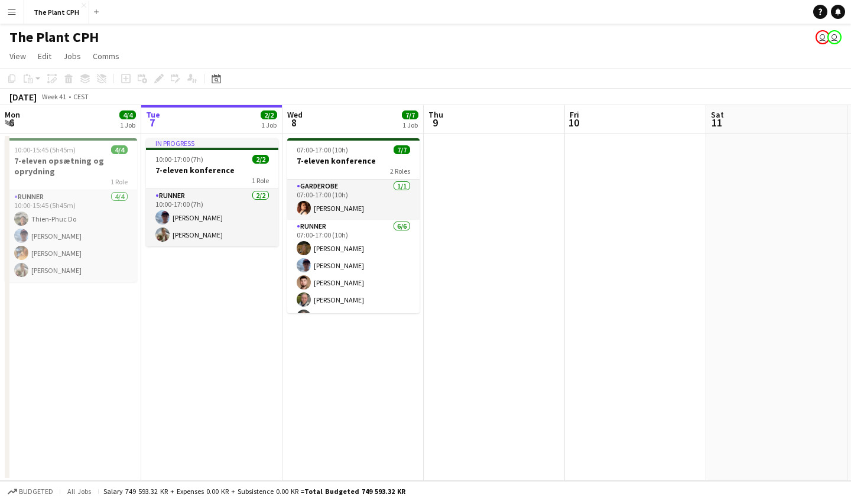
click at [4, 16] on button "Menu" at bounding box center [12, 12] width 24 height 24
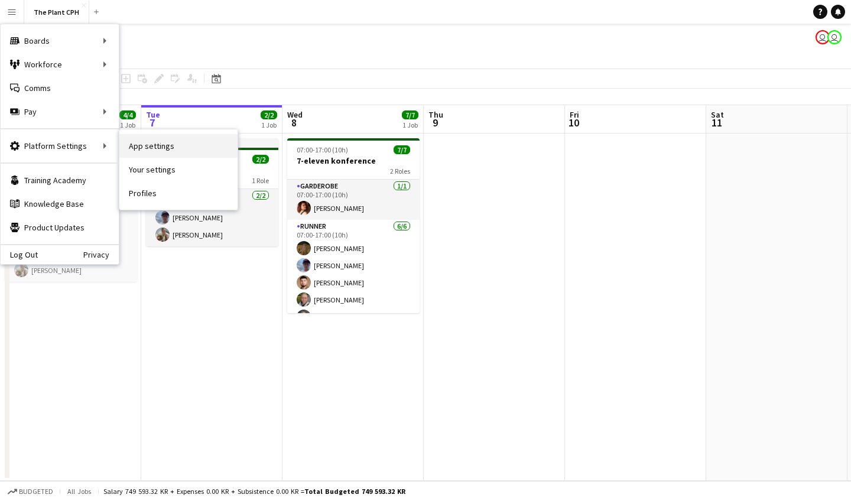
click at [153, 142] on link "App settings" at bounding box center [178, 146] width 118 height 24
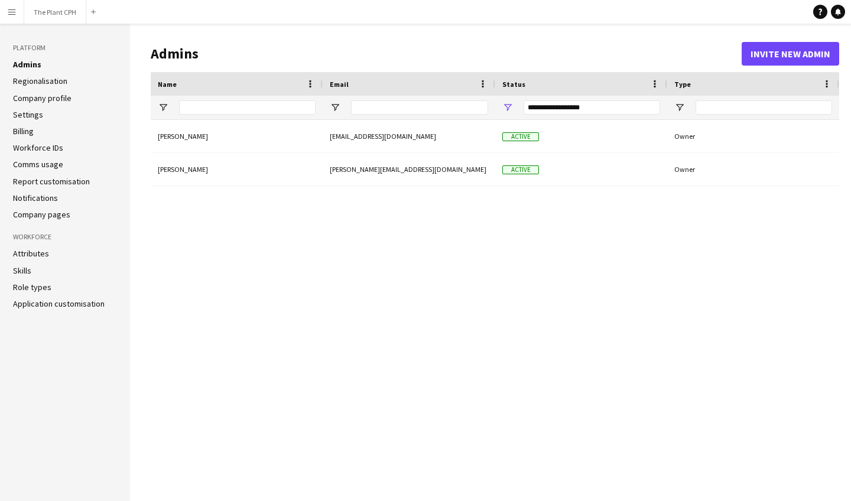
click at [55, 83] on link "Regionalisation" at bounding box center [40, 81] width 54 height 11
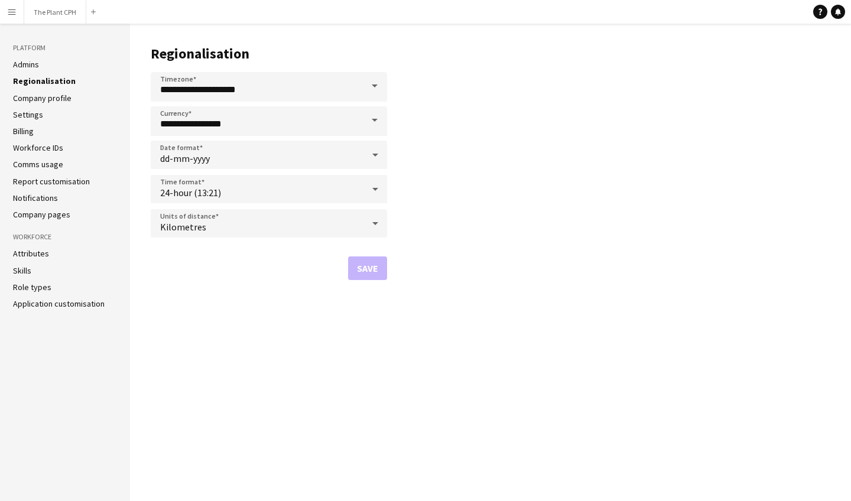
click at [55, 96] on link "Company profile" at bounding box center [42, 98] width 58 height 11
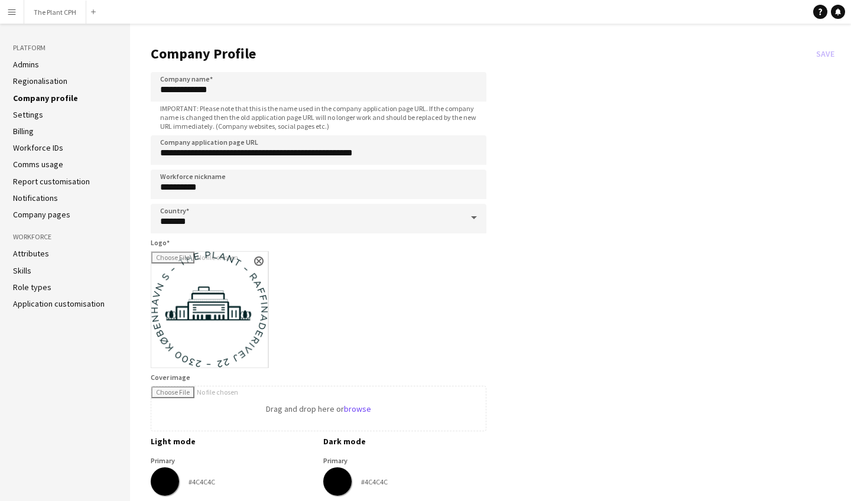
click at [28, 113] on link "Settings" at bounding box center [28, 114] width 30 height 11
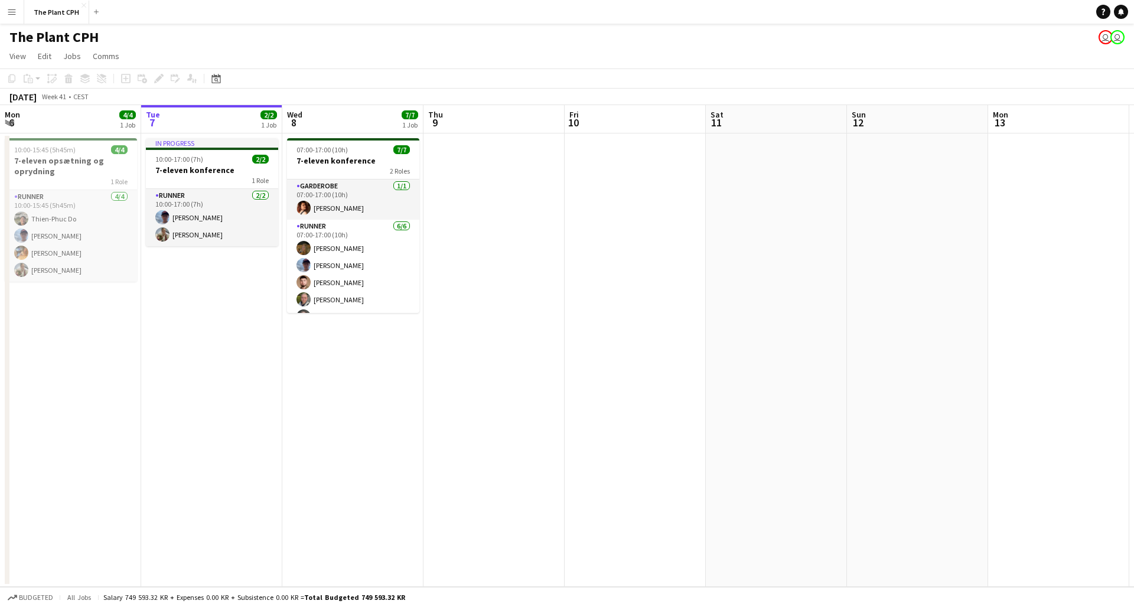
click at [12, 9] on app-icon "Menu" at bounding box center [11, 11] width 9 height 9
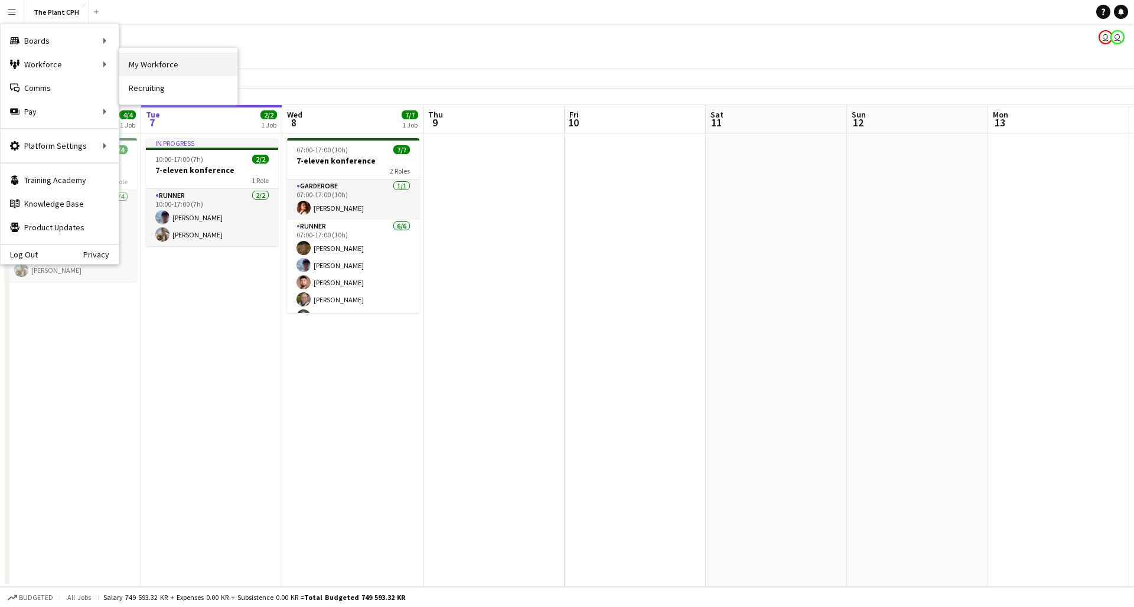
click at [151, 70] on link "My Workforce" at bounding box center [178, 65] width 118 height 24
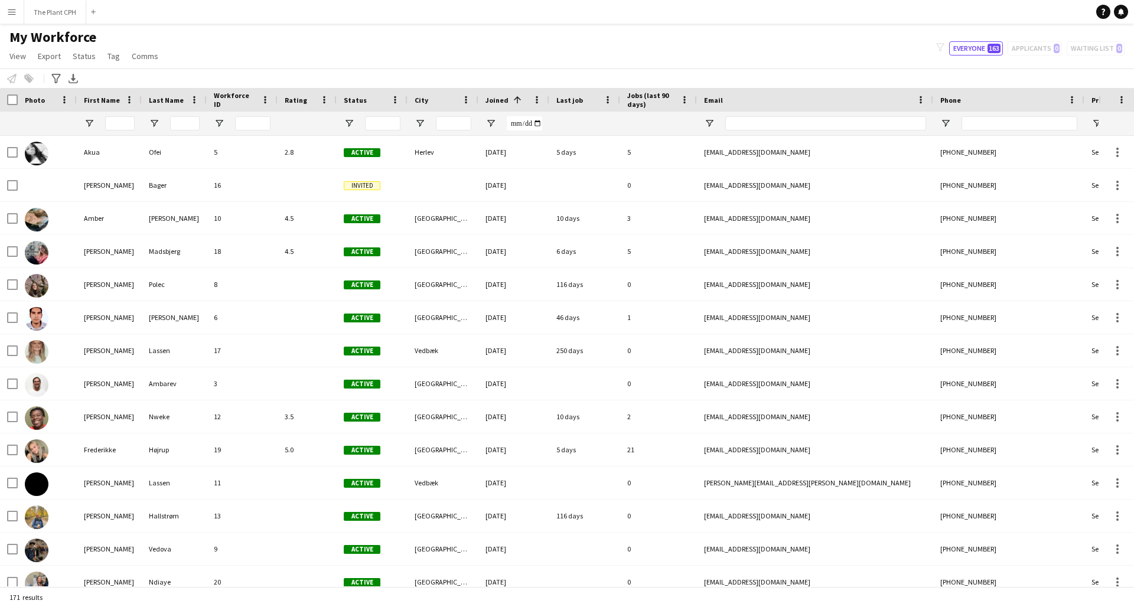
click at [850, 51] on div "filter-1 Everyone 163 Applicants 0 Waiting list 0" at bounding box center [1030, 48] width 207 height 14
click at [126, 127] on input "First Name Filter Input" at bounding box center [120, 123] width 30 height 14
type input "*******"
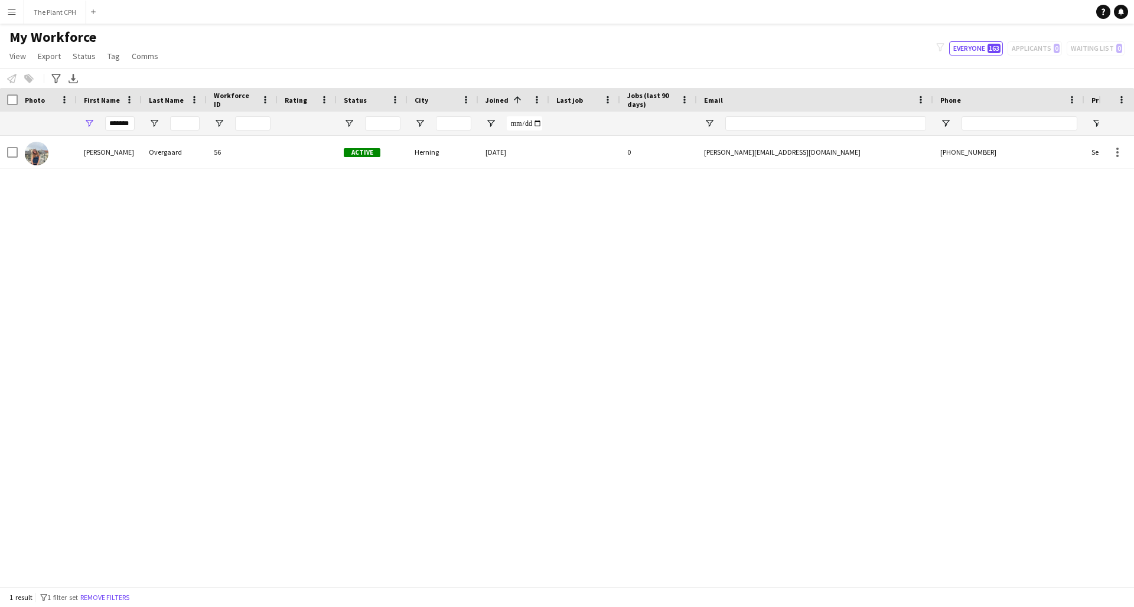
click at [149, 203] on div "[PERSON_NAME] 56 Active Herning [DATE] 0 [PERSON_NAME][EMAIL_ADDRESS][DOMAIN_NA…" at bounding box center [549, 361] width 1099 height 451
click at [11, 12] on app-icon "Menu" at bounding box center [11, 11] width 9 height 9
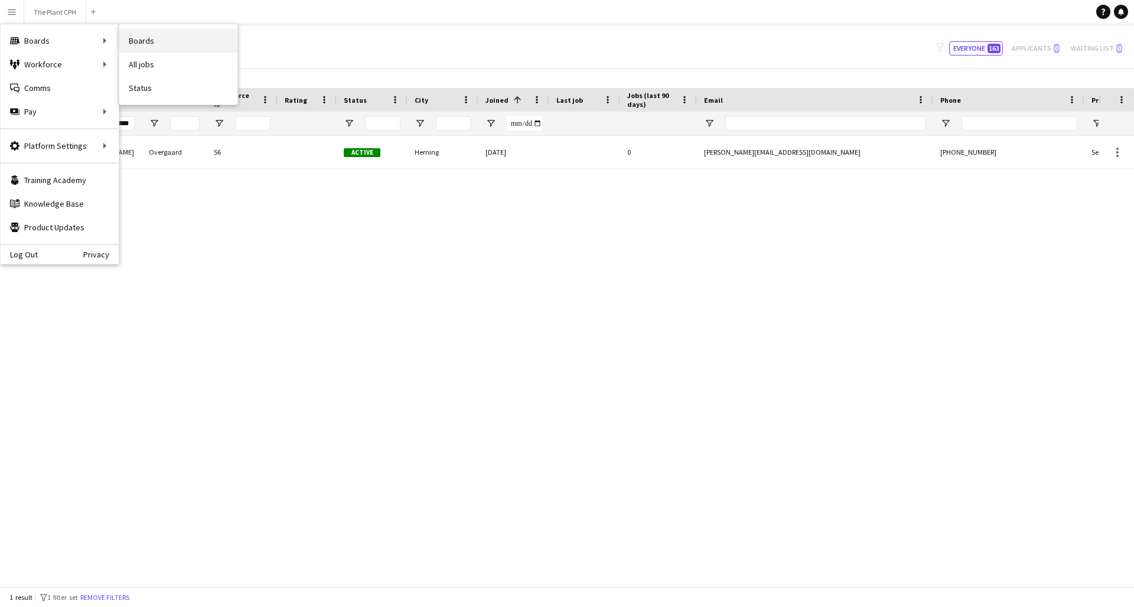
click at [160, 51] on link "Boards" at bounding box center [178, 41] width 118 height 24
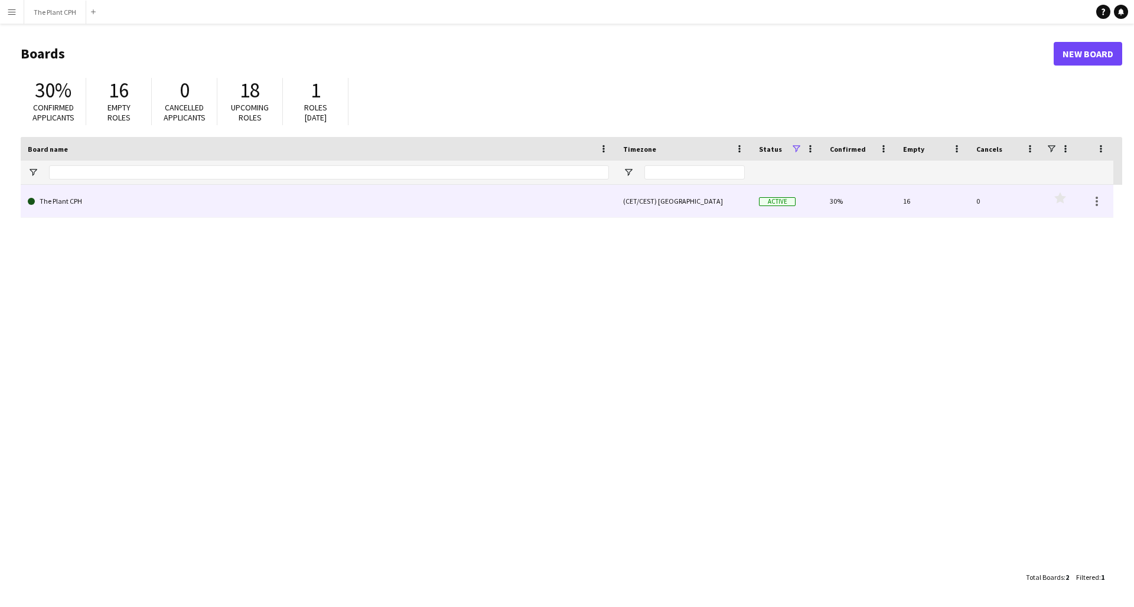
click at [112, 198] on link "The Plant CPH" at bounding box center [318, 201] width 581 height 33
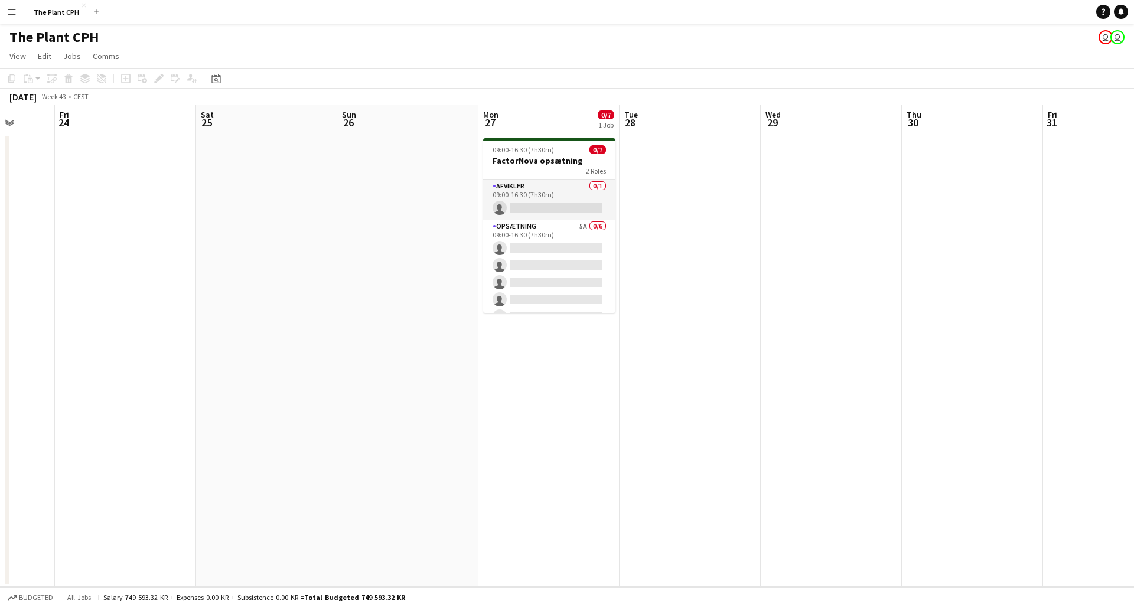
scroll to position [0, 518]
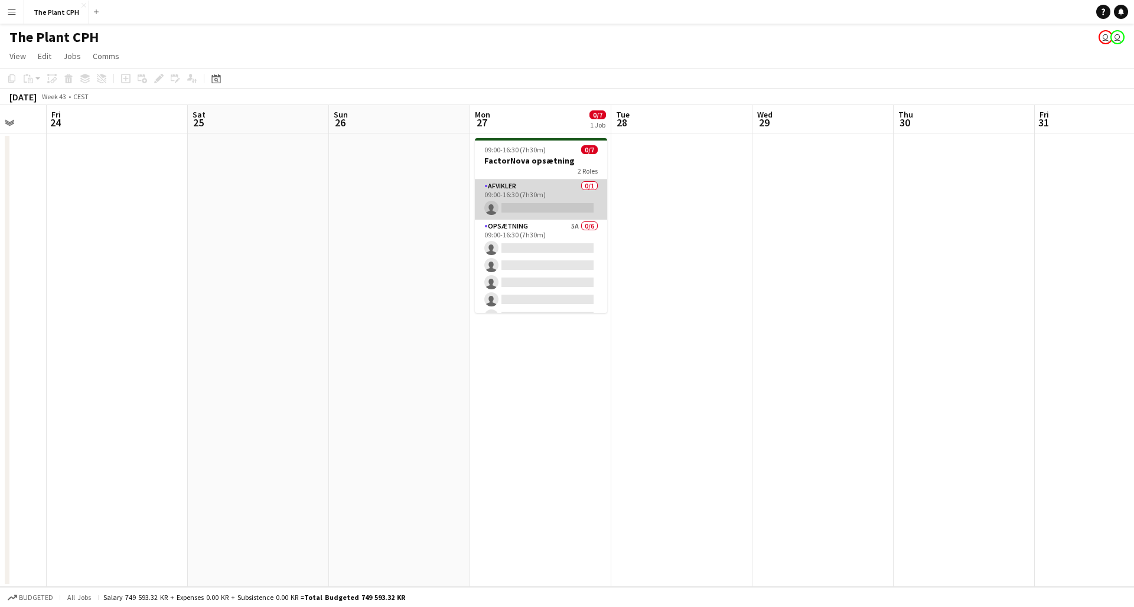
click at [506, 205] on app-card-role "Afvikler 0/1 09:00-16:30 (7h30m) single-neutral-actions" at bounding box center [541, 200] width 132 height 40
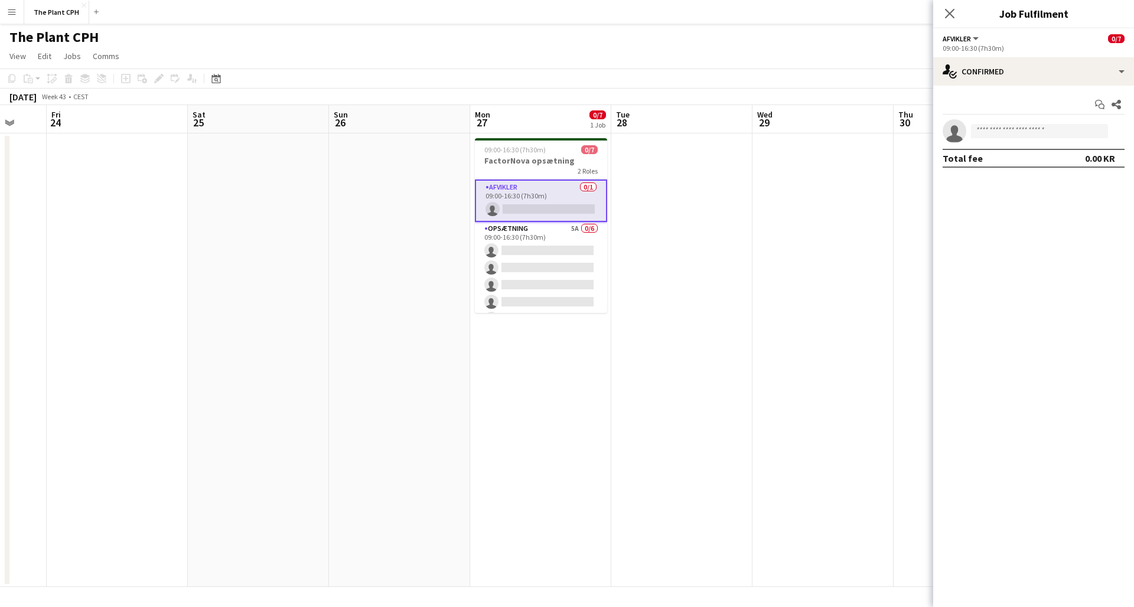
click at [850, 4] on div "Close pop-in" at bounding box center [950, 13] width 33 height 27
click at [850, 9] on icon "Close pop-in" at bounding box center [949, 13] width 11 height 11
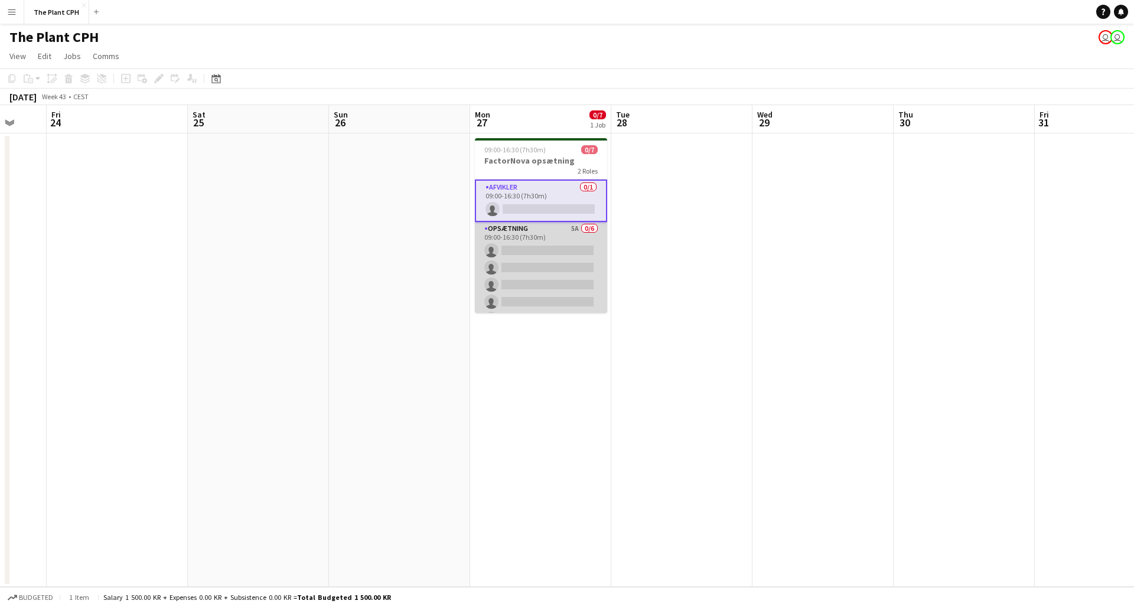
click at [562, 240] on app-card-role "Opsætning 5A 0/6 09:00-16:30 (7h30m) single-neutral-actions single-neutral-acti…" at bounding box center [541, 285] width 132 height 126
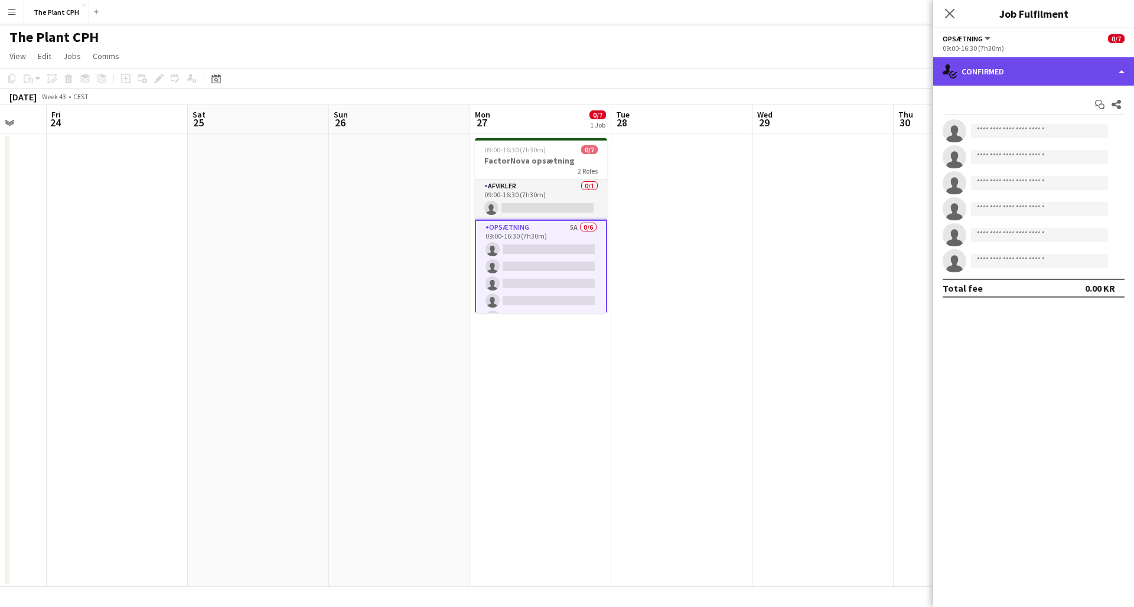
click at [850, 69] on div "single-neutral-actions-check-2 Confirmed" at bounding box center [1034, 71] width 201 height 28
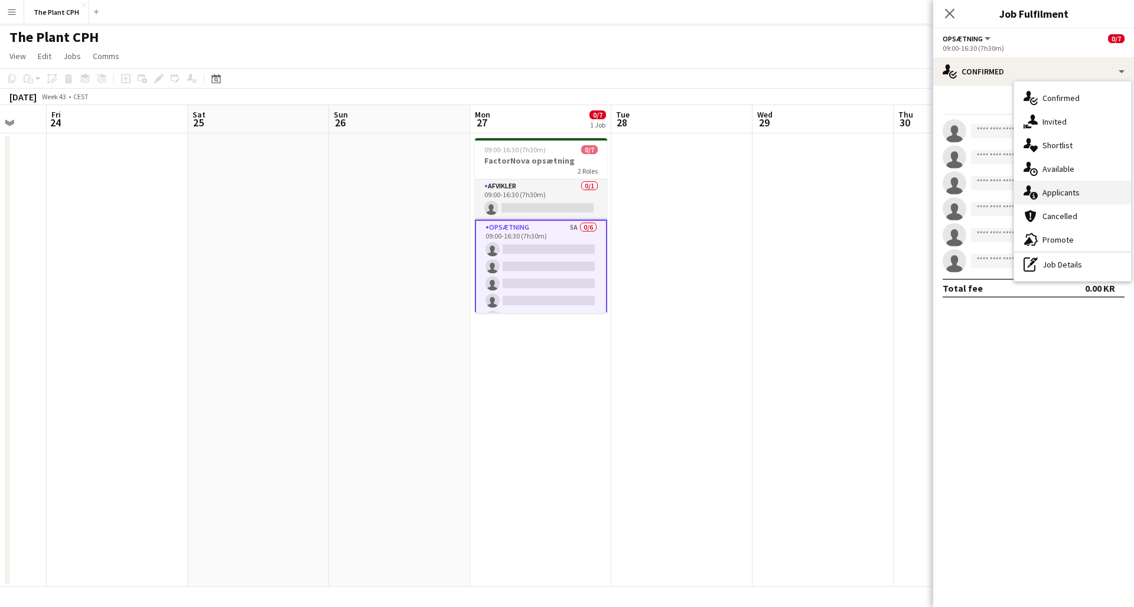
click at [850, 193] on span "Applicants" at bounding box center [1061, 192] width 37 height 11
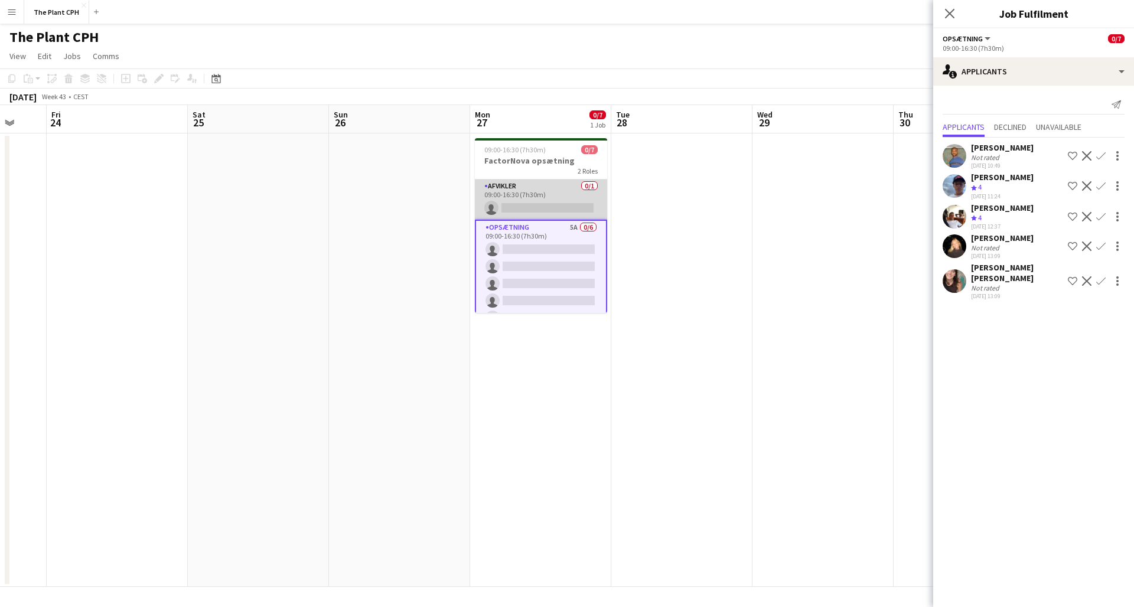
click at [532, 204] on app-card-role "Afvikler 0/1 09:00-16:30 (7h30m) single-neutral-actions" at bounding box center [541, 200] width 132 height 40
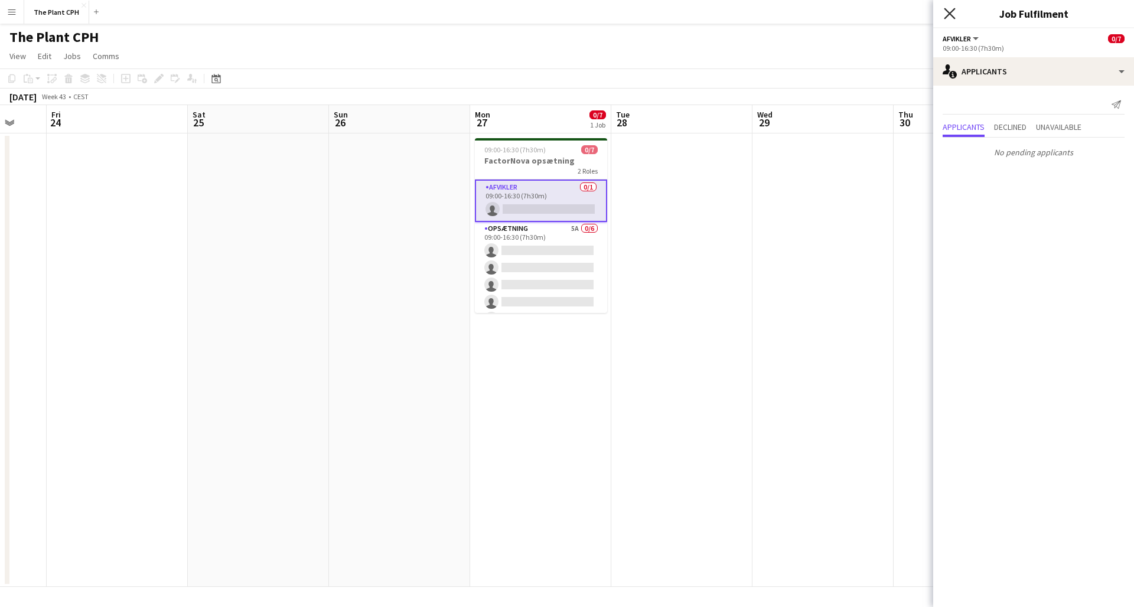
click at [850, 17] on icon "Close pop-in" at bounding box center [949, 13] width 11 height 11
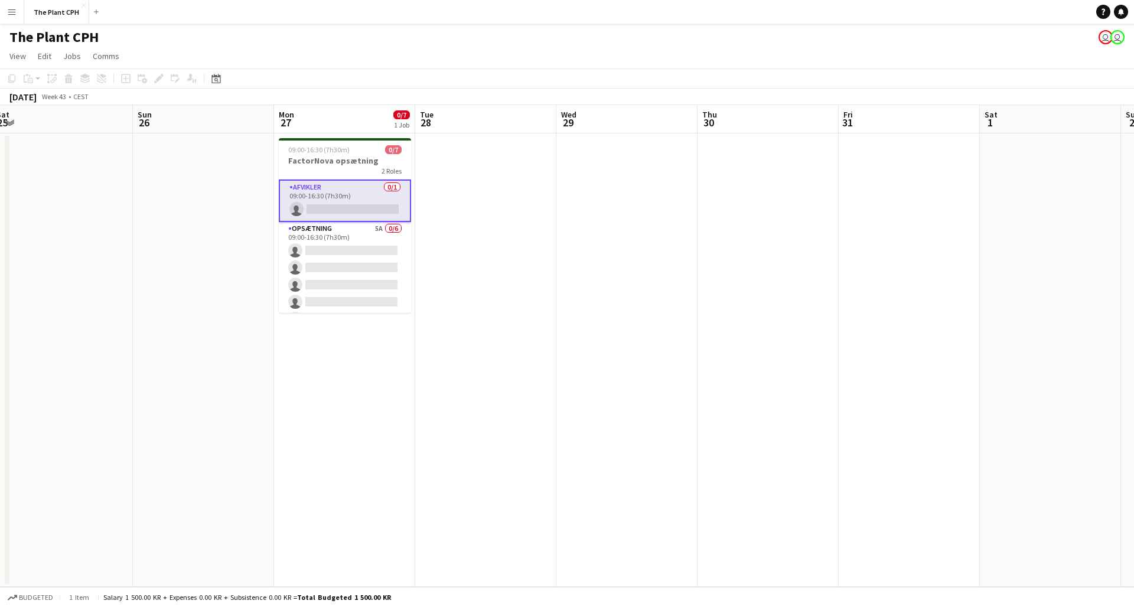
scroll to position [0, 290]
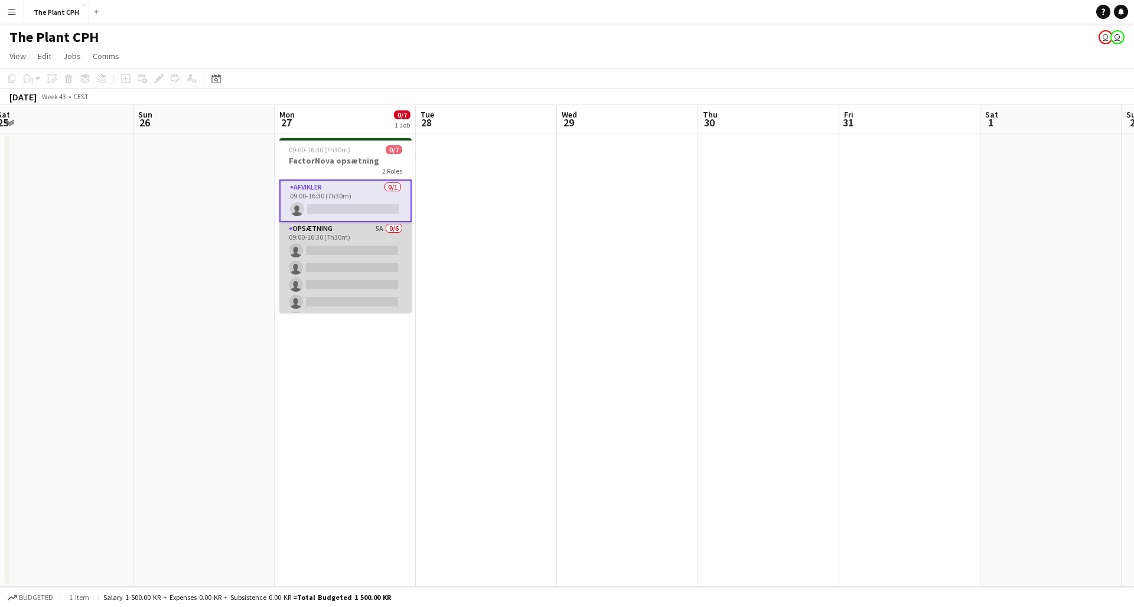
click at [398, 274] on app-card-role "Opsætning 5A 0/6 09:00-16:30 (7h30m) single-neutral-actions single-neutral-acti…" at bounding box center [345, 285] width 132 height 126
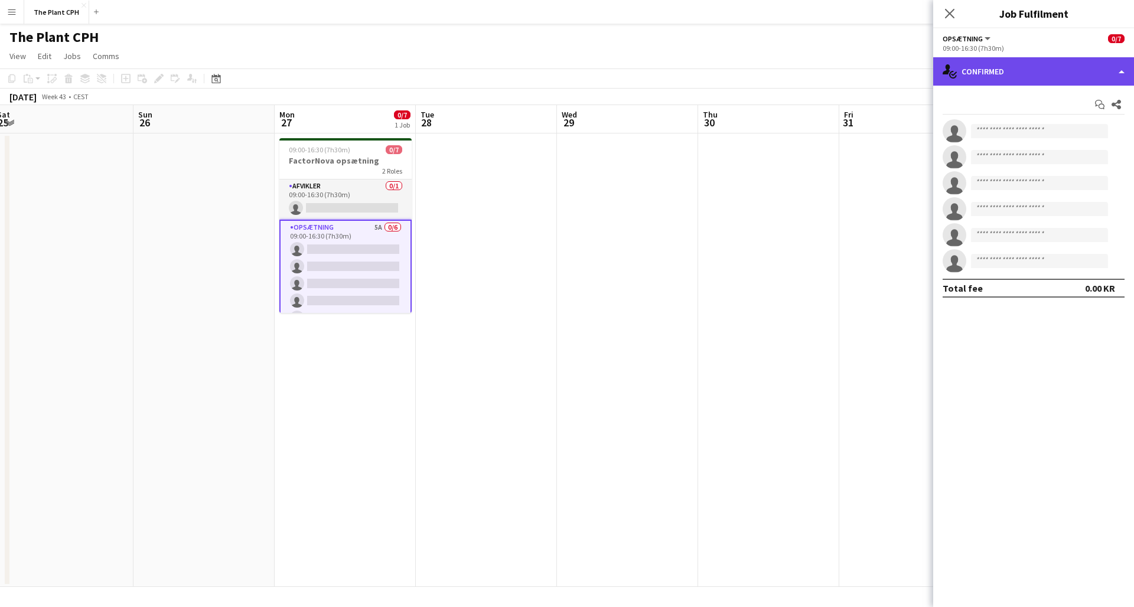
click at [850, 69] on div "single-neutral-actions-check-2 Confirmed" at bounding box center [1034, 71] width 201 height 28
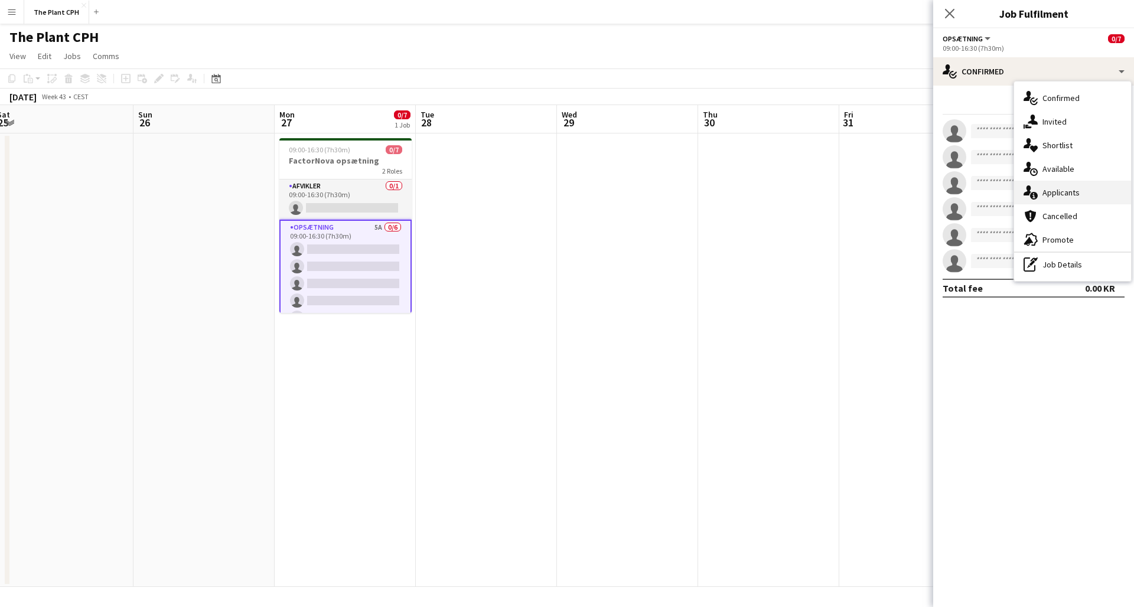
click at [850, 185] on div "single-neutral-actions-information Applicants" at bounding box center [1072, 193] width 117 height 24
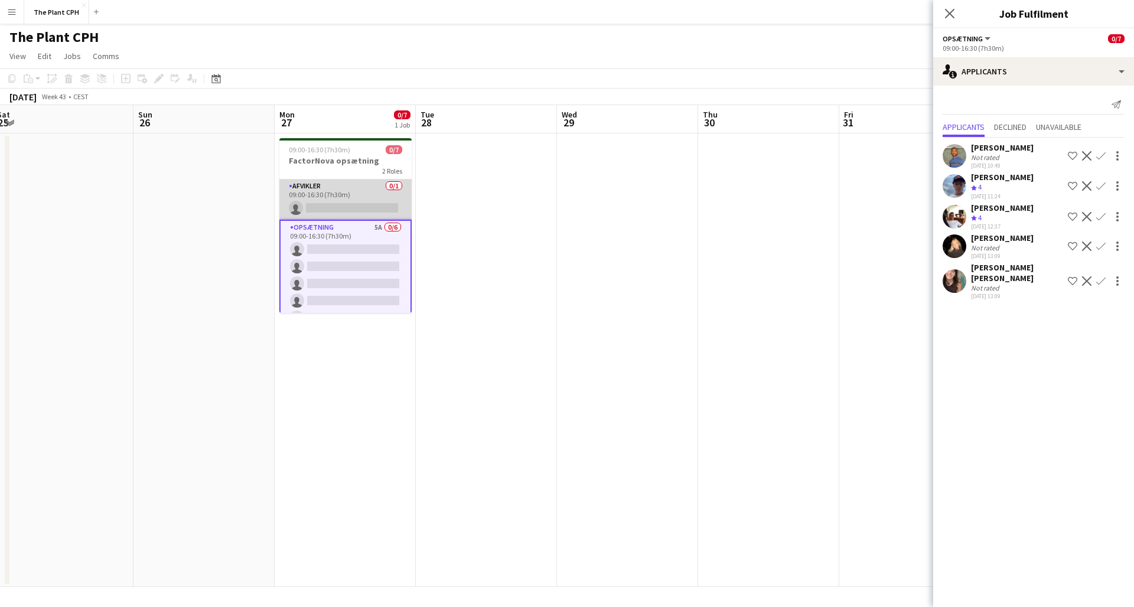
click at [330, 194] on app-card-role "Afvikler 0/1 09:00-16:30 (7h30m) single-neutral-actions" at bounding box center [345, 200] width 132 height 40
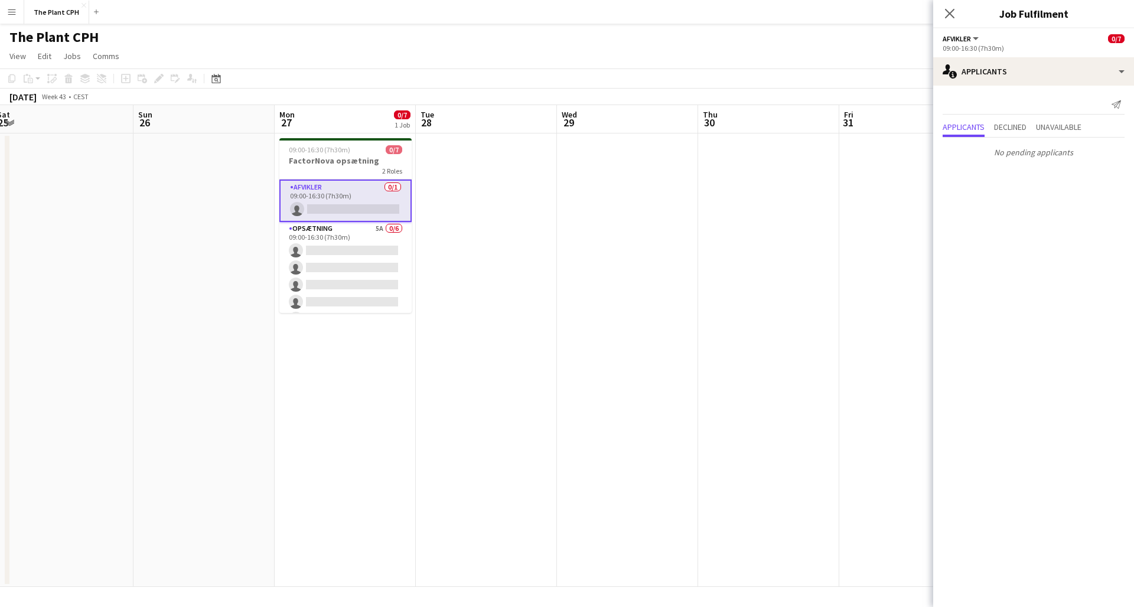
click at [238, 141] on app-date-cell at bounding box center [204, 361] width 141 height 454
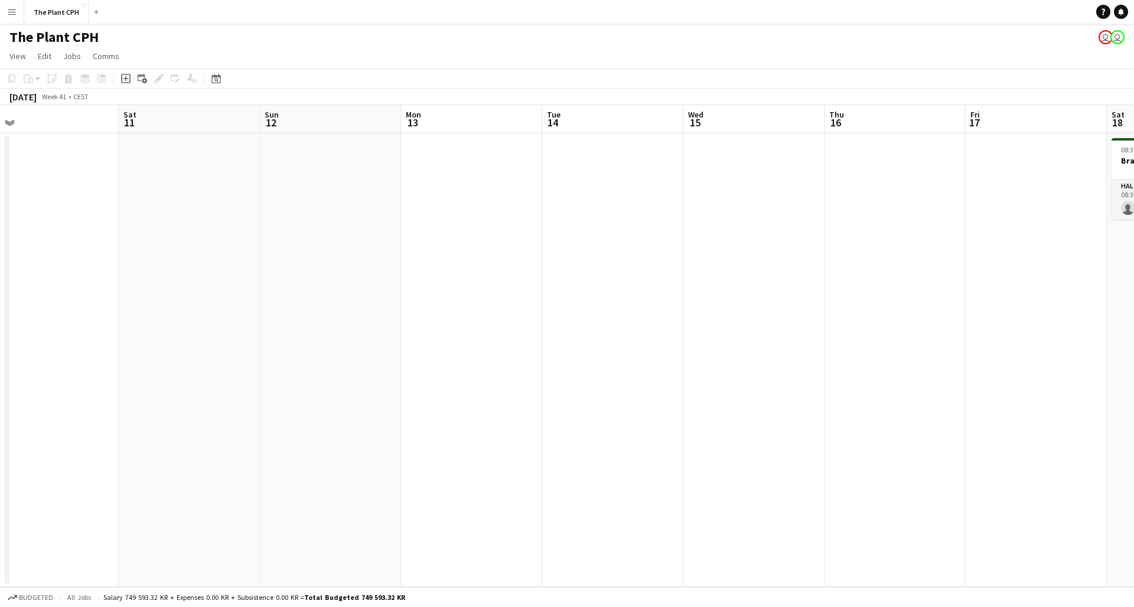
scroll to position [0, 447]
click at [7, 6] on button "Menu" at bounding box center [12, 12] width 24 height 24
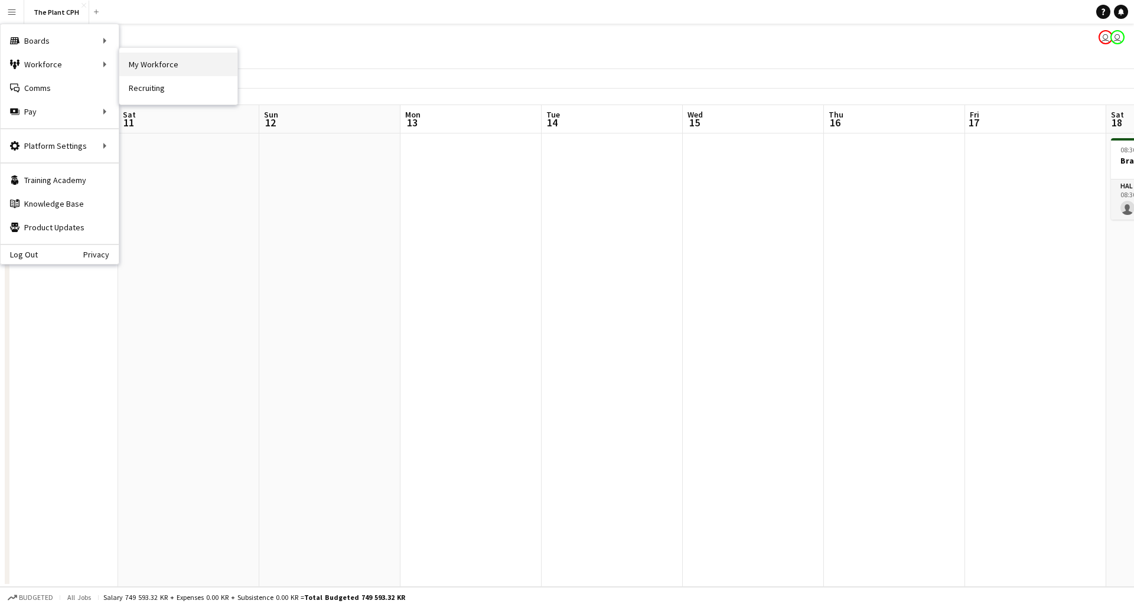
click at [163, 58] on link "My Workforce" at bounding box center [178, 65] width 118 height 24
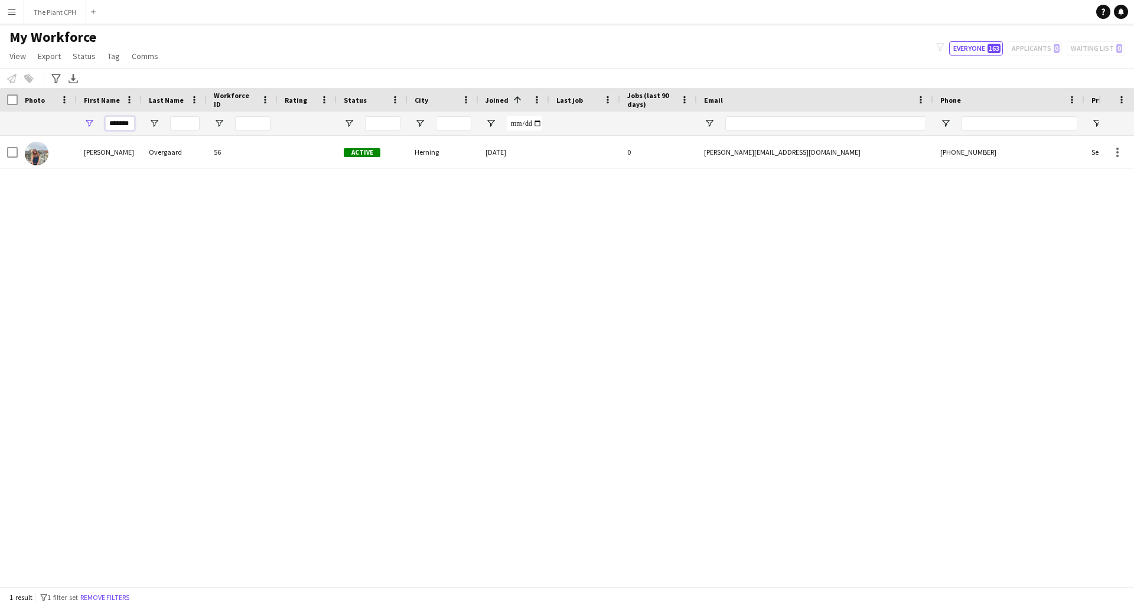
click at [121, 123] on input "*******" at bounding box center [120, 123] width 30 height 14
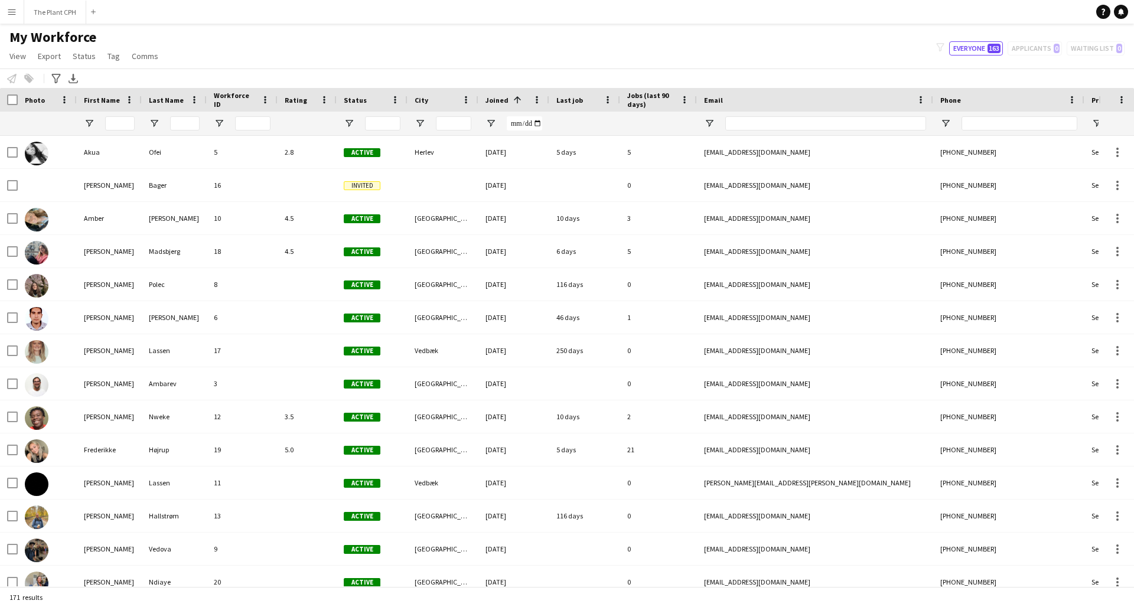
click at [12, 19] on button "Menu" at bounding box center [12, 12] width 24 height 24
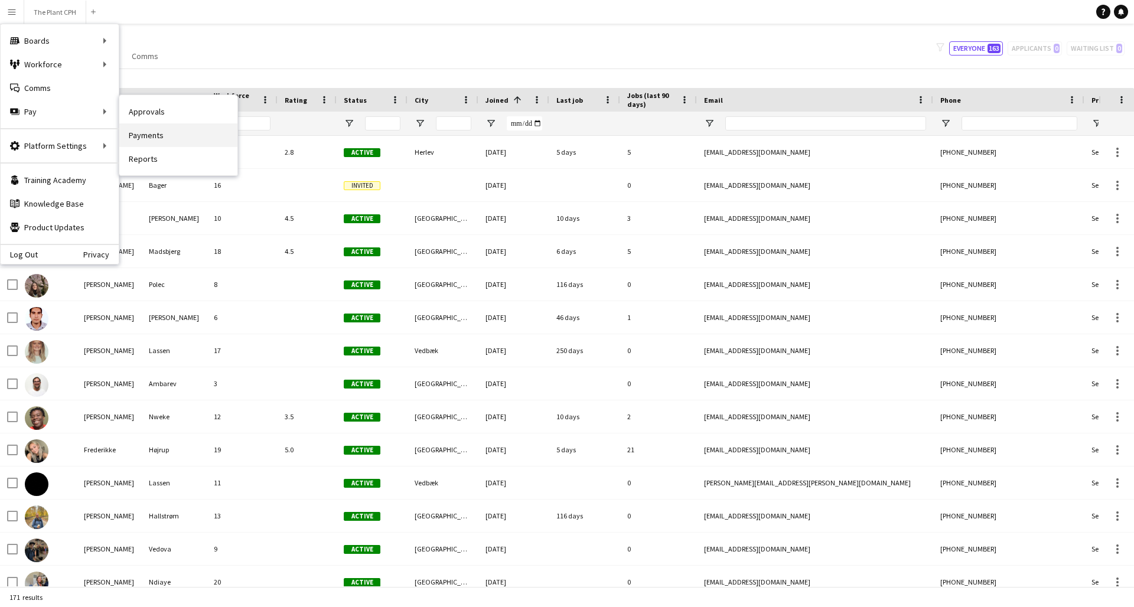
click at [164, 129] on link "Payments" at bounding box center [178, 135] width 118 height 24
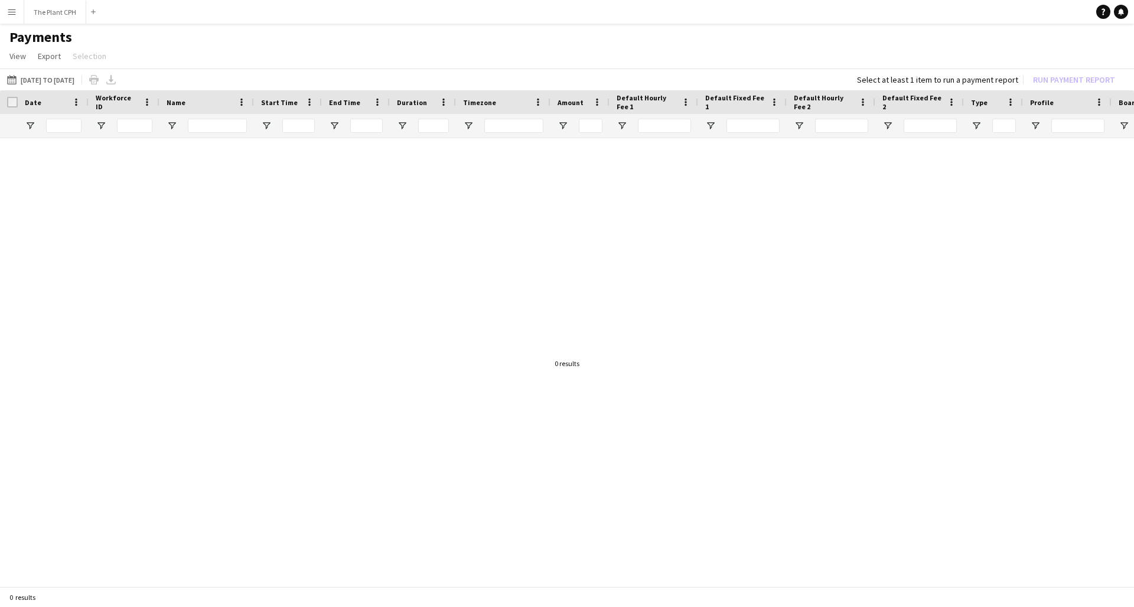
click at [15, 14] on app-icon "Menu" at bounding box center [11, 11] width 9 height 9
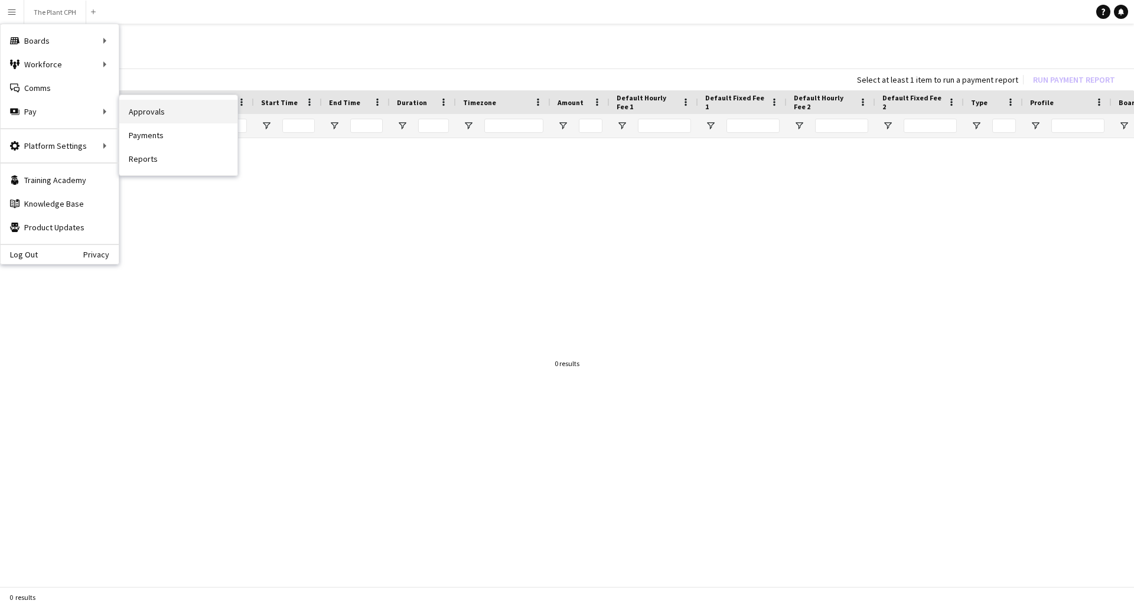
click at [174, 109] on link "Approvals" at bounding box center [178, 112] width 118 height 24
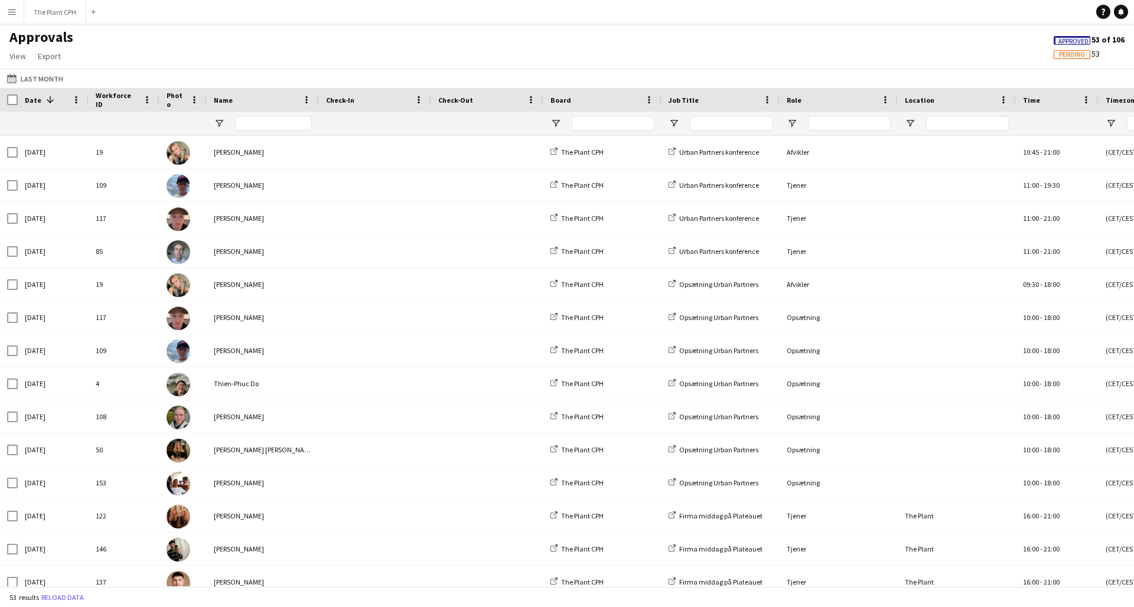
click at [10, 6] on button "Menu" at bounding box center [12, 12] width 24 height 24
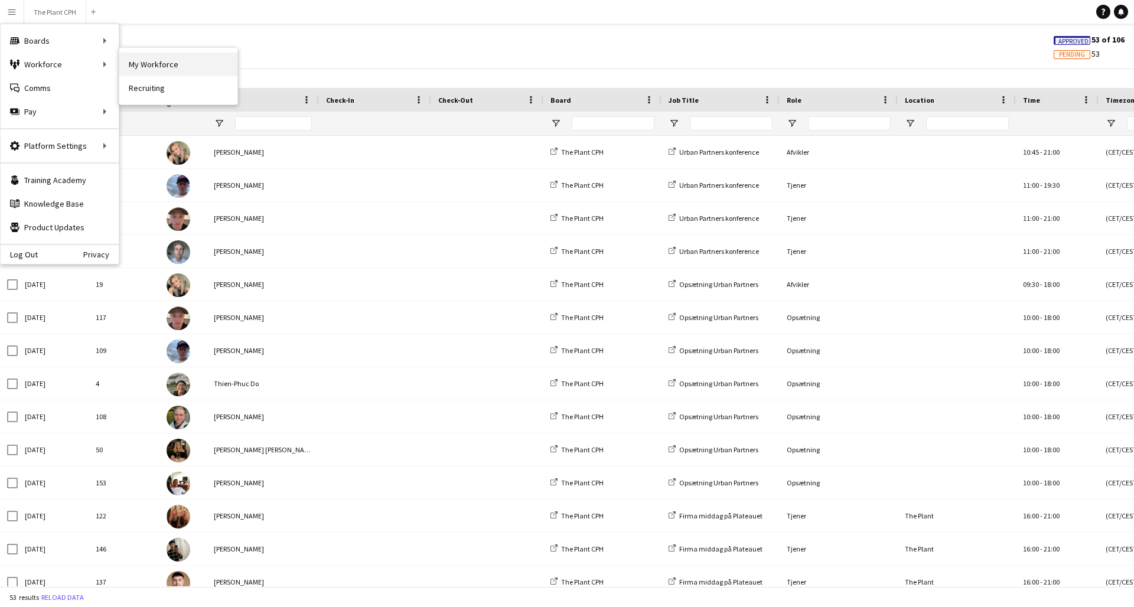
click at [155, 62] on link "My Workforce" at bounding box center [178, 65] width 118 height 24
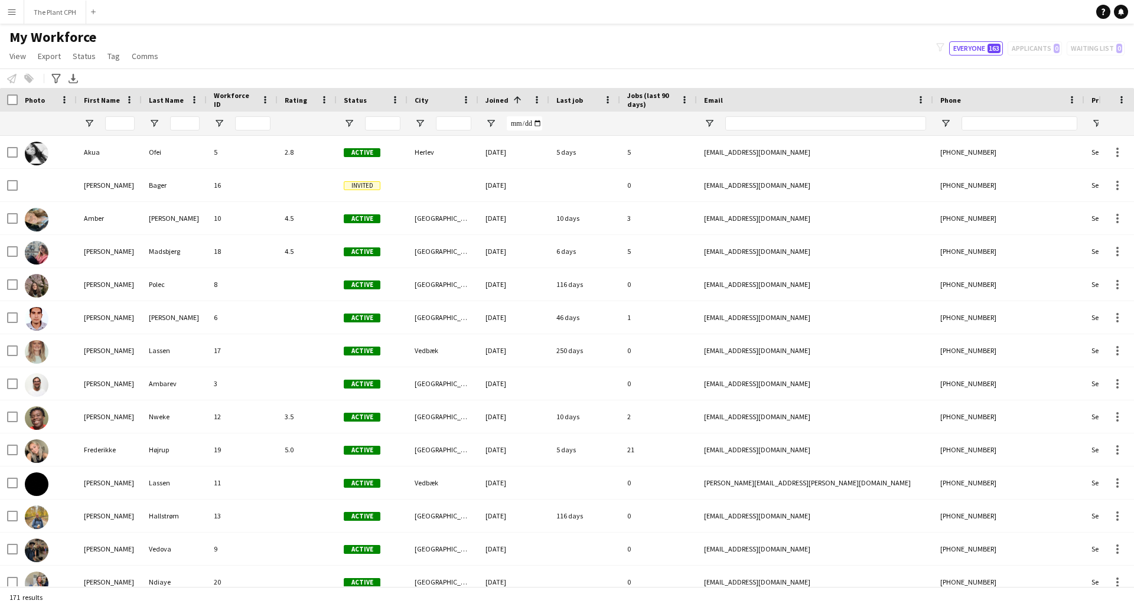
click at [6, 12] on button "Menu" at bounding box center [12, 12] width 24 height 24
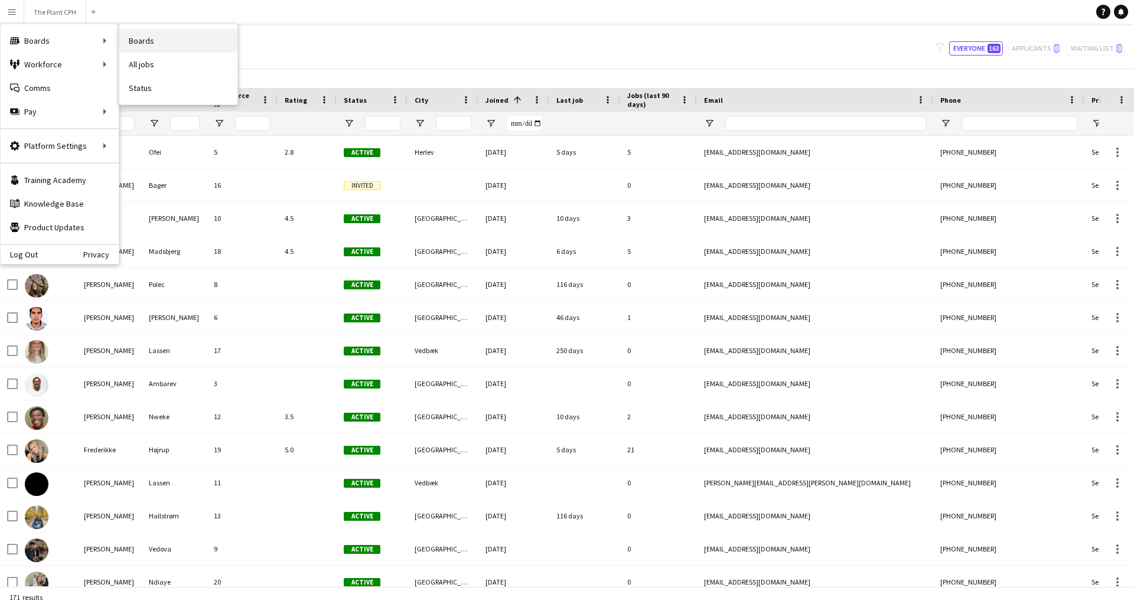
click at [136, 38] on link "Boards" at bounding box center [178, 41] width 118 height 24
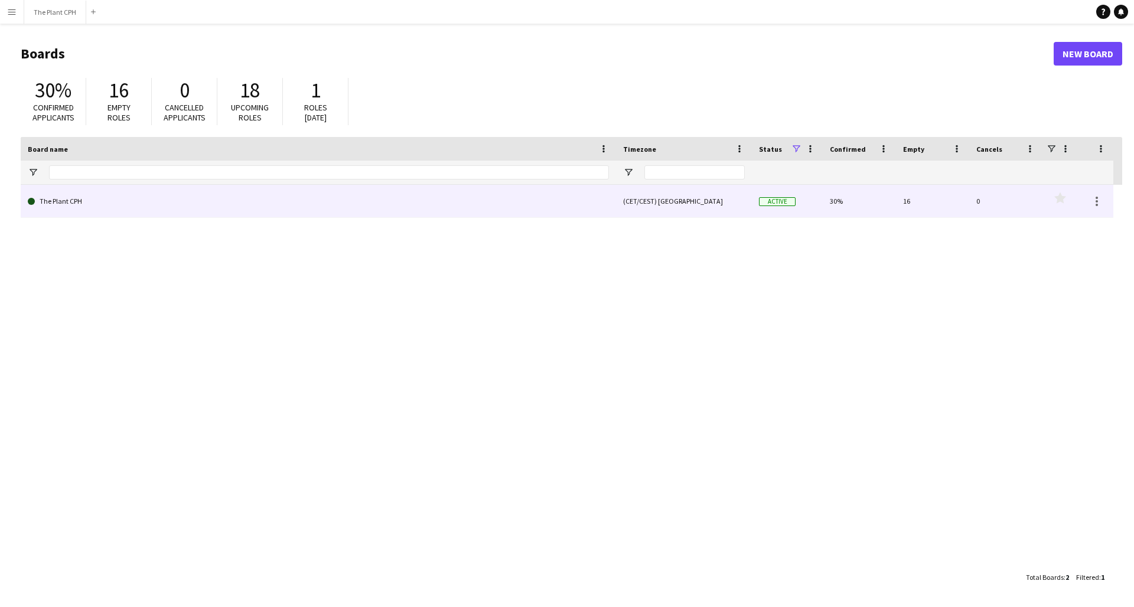
click at [58, 209] on link "The Plant CPH" at bounding box center [318, 201] width 581 height 33
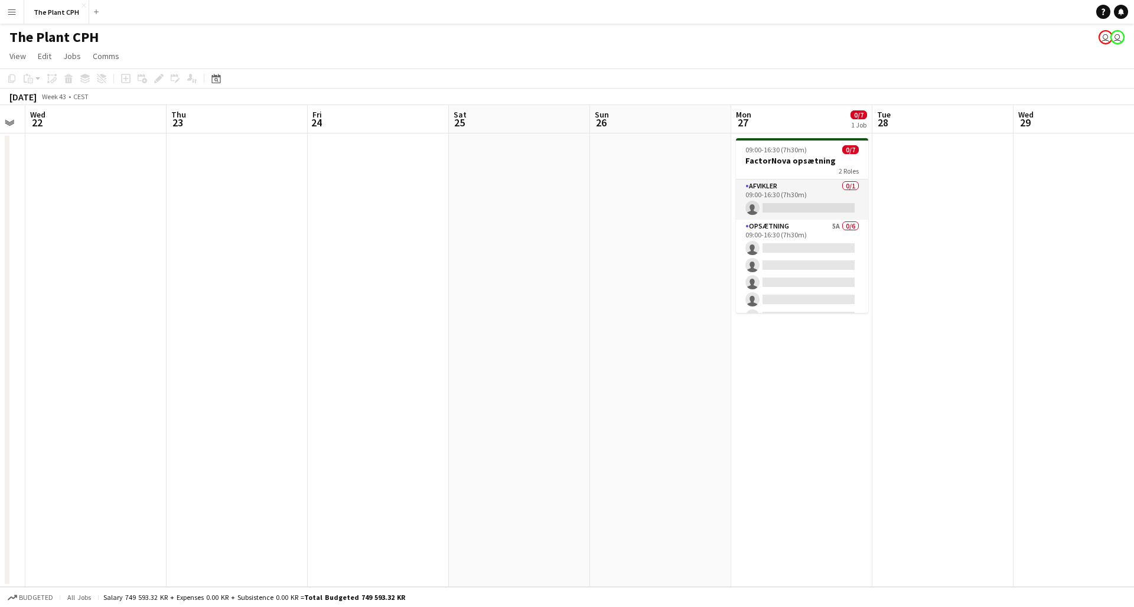
scroll to position [0, 452]
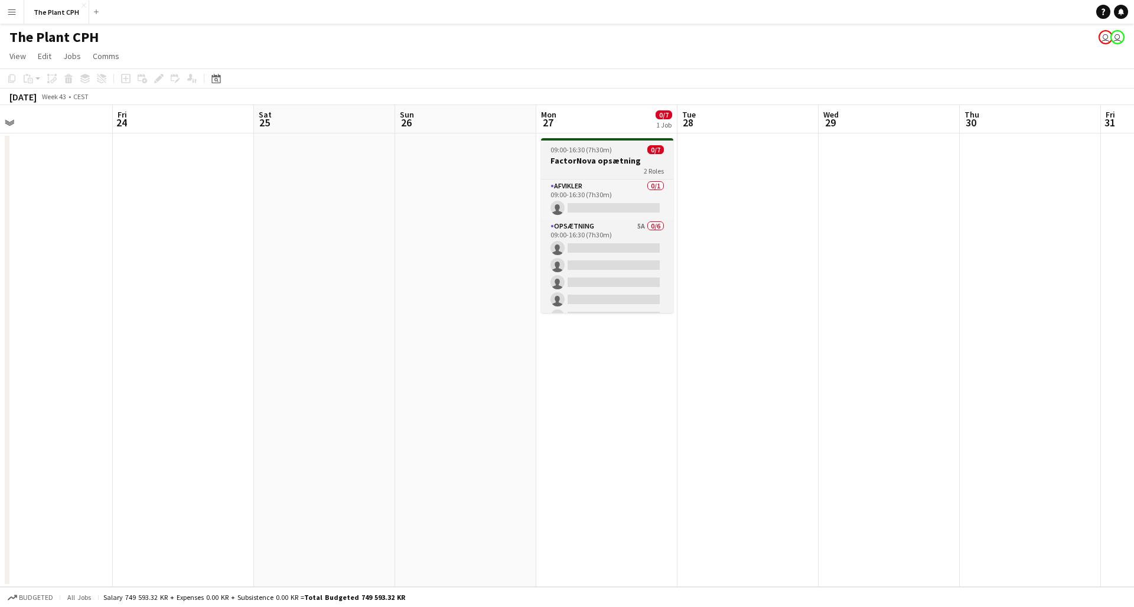
click at [578, 166] on div "2 Roles" at bounding box center [607, 170] width 132 height 9
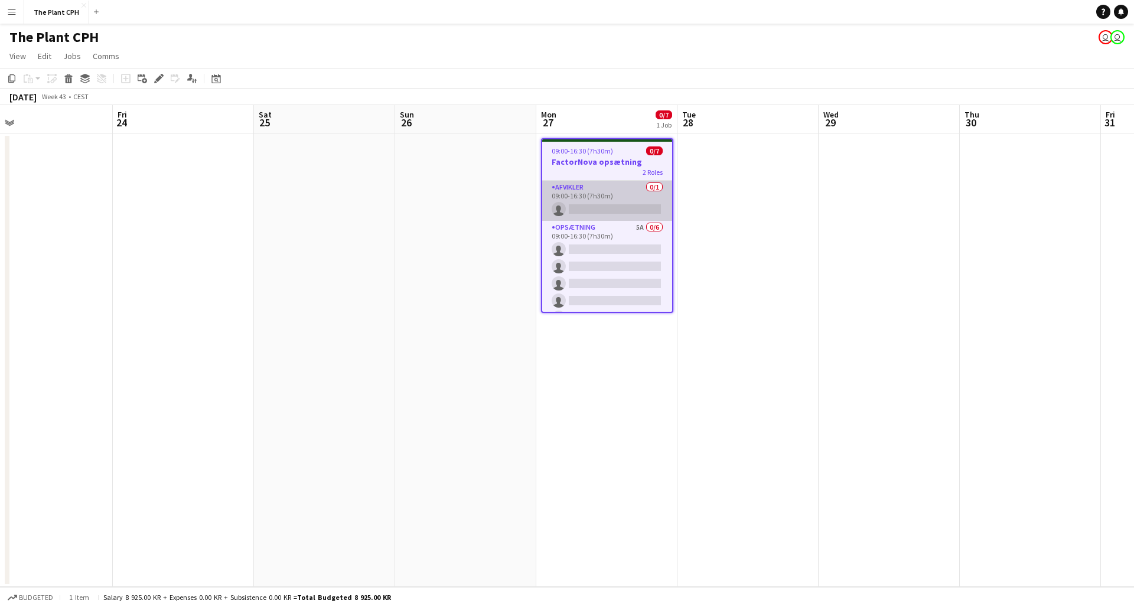
click at [574, 191] on app-card-role "Afvikler 0/1 09:00-16:30 (7h30m) single-neutral-actions" at bounding box center [607, 201] width 130 height 40
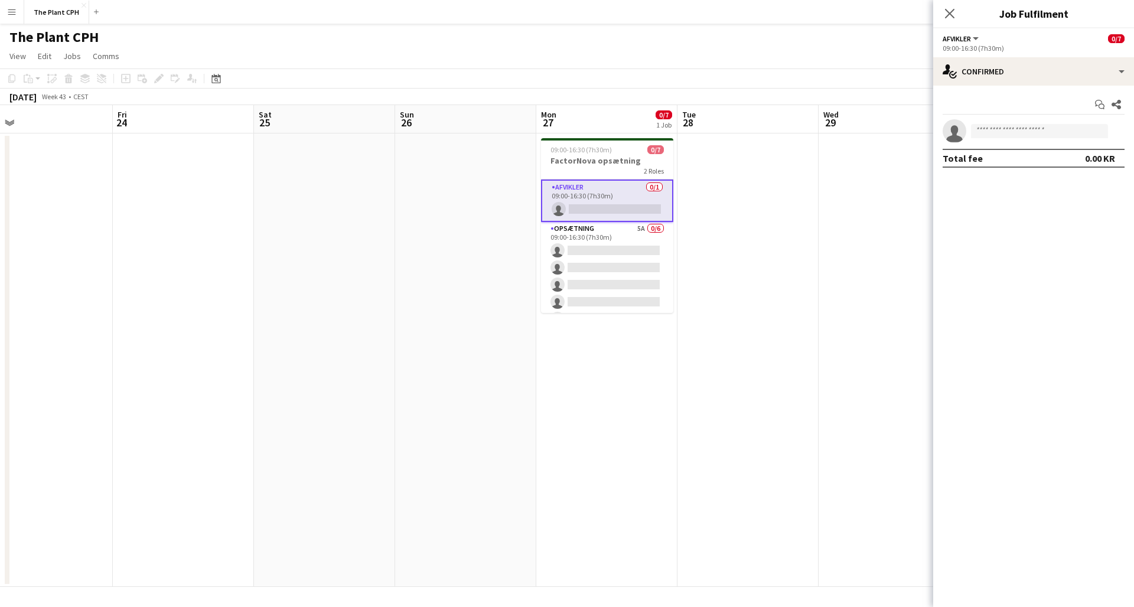
scroll to position [0, 449]
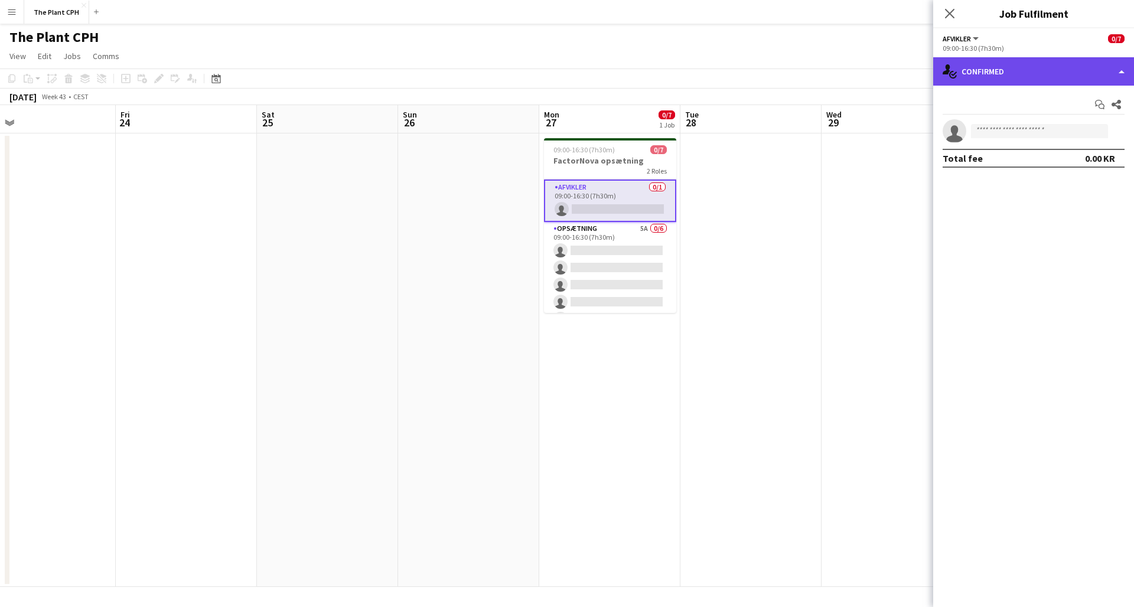
click at [850, 72] on div "single-neutral-actions-check-2 Confirmed" at bounding box center [1034, 71] width 201 height 28
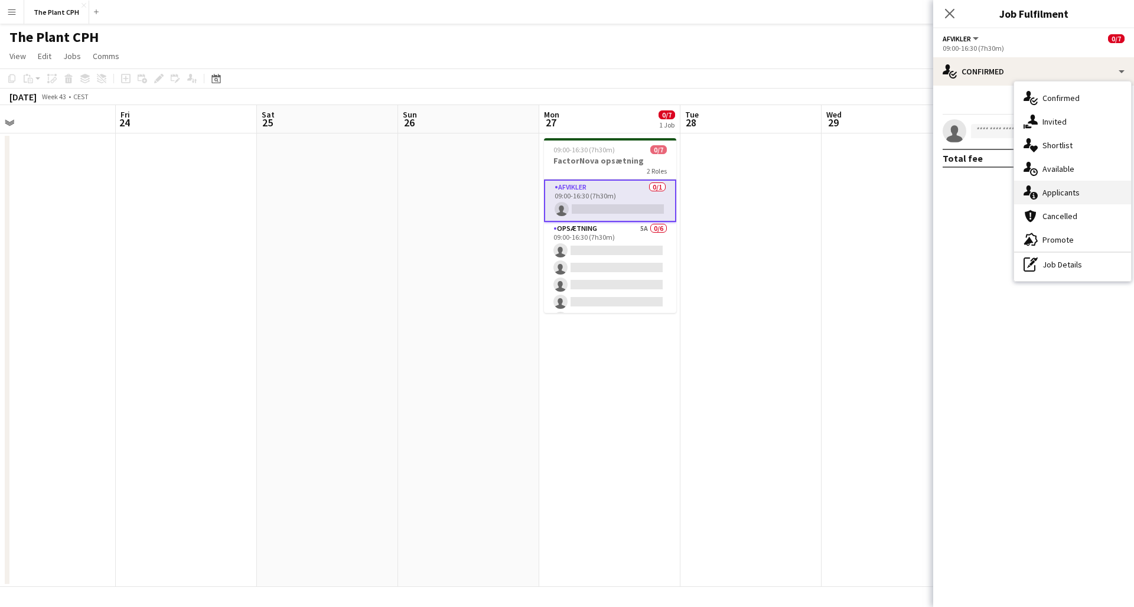
click at [850, 200] on div "single-neutral-actions-information Applicants" at bounding box center [1072, 193] width 117 height 24
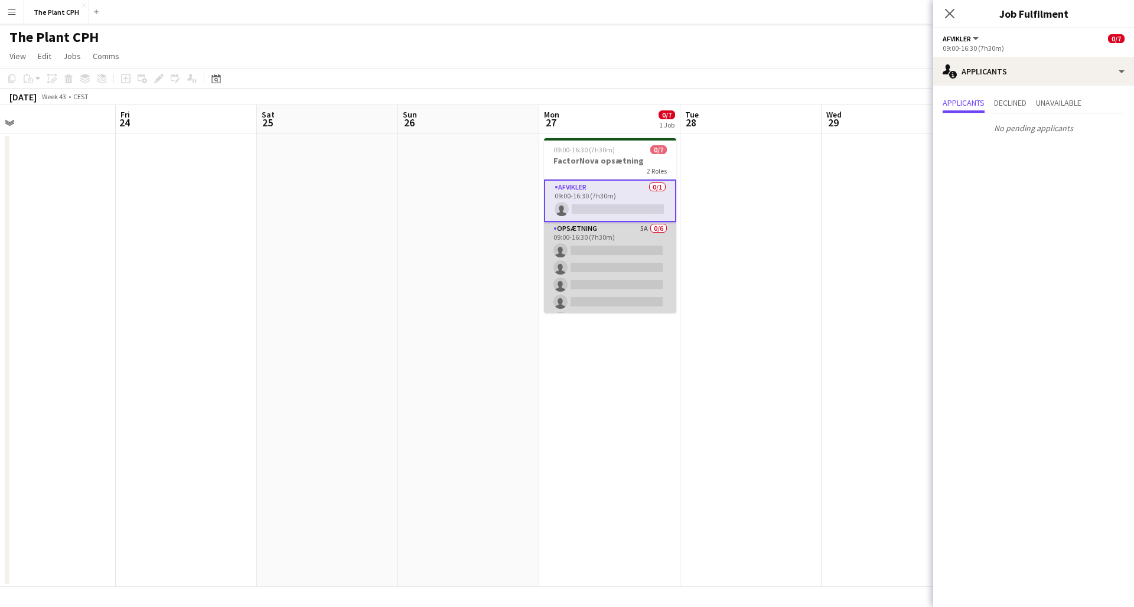
click at [629, 274] on app-card-role "Opsætning 5A 0/6 09:00-16:30 (7h30m) single-neutral-actions single-neutral-acti…" at bounding box center [610, 285] width 132 height 126
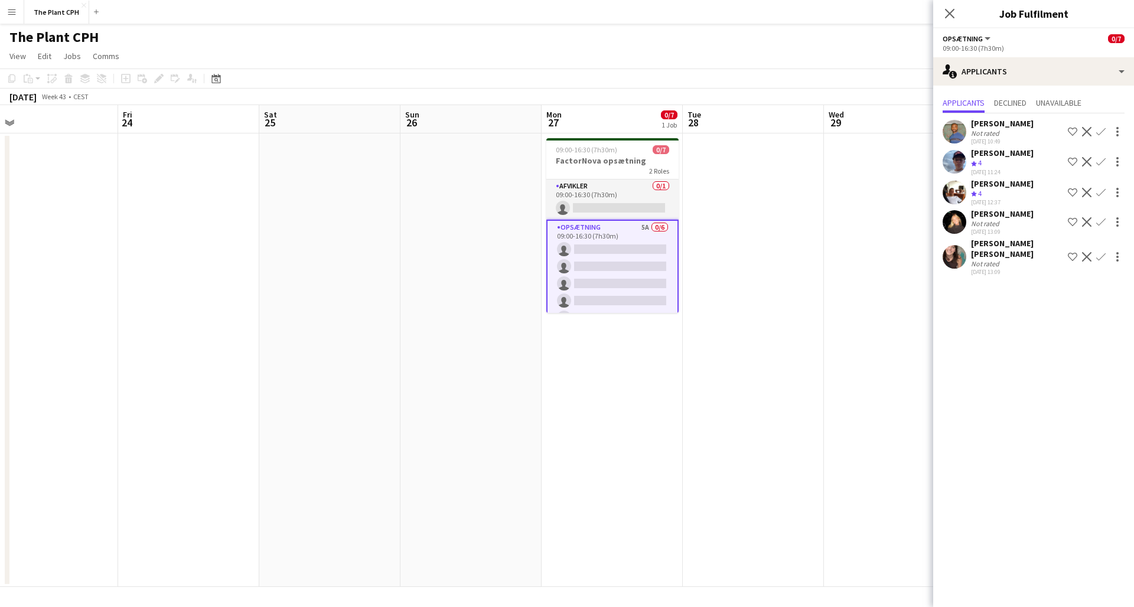
scroll to position [0, 445]
click at [850, 12] on app-icon "Close pop-in" at bounding box center [950, 13] width 17 height 17
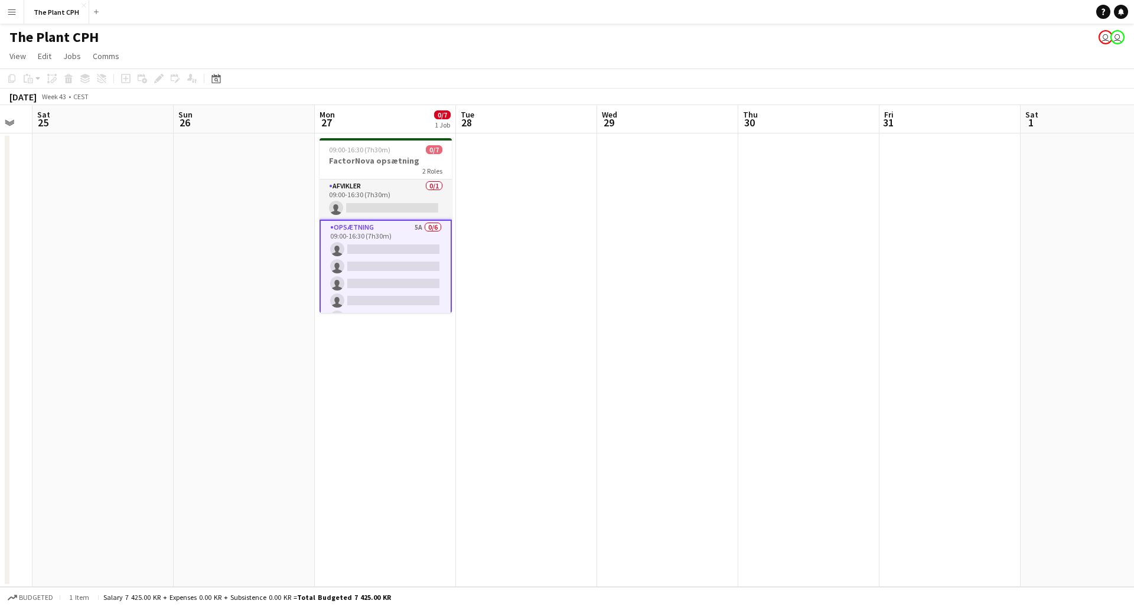
scroll to position [0, 392]
